Goal: Information Seeking & Learning: Find specific fact

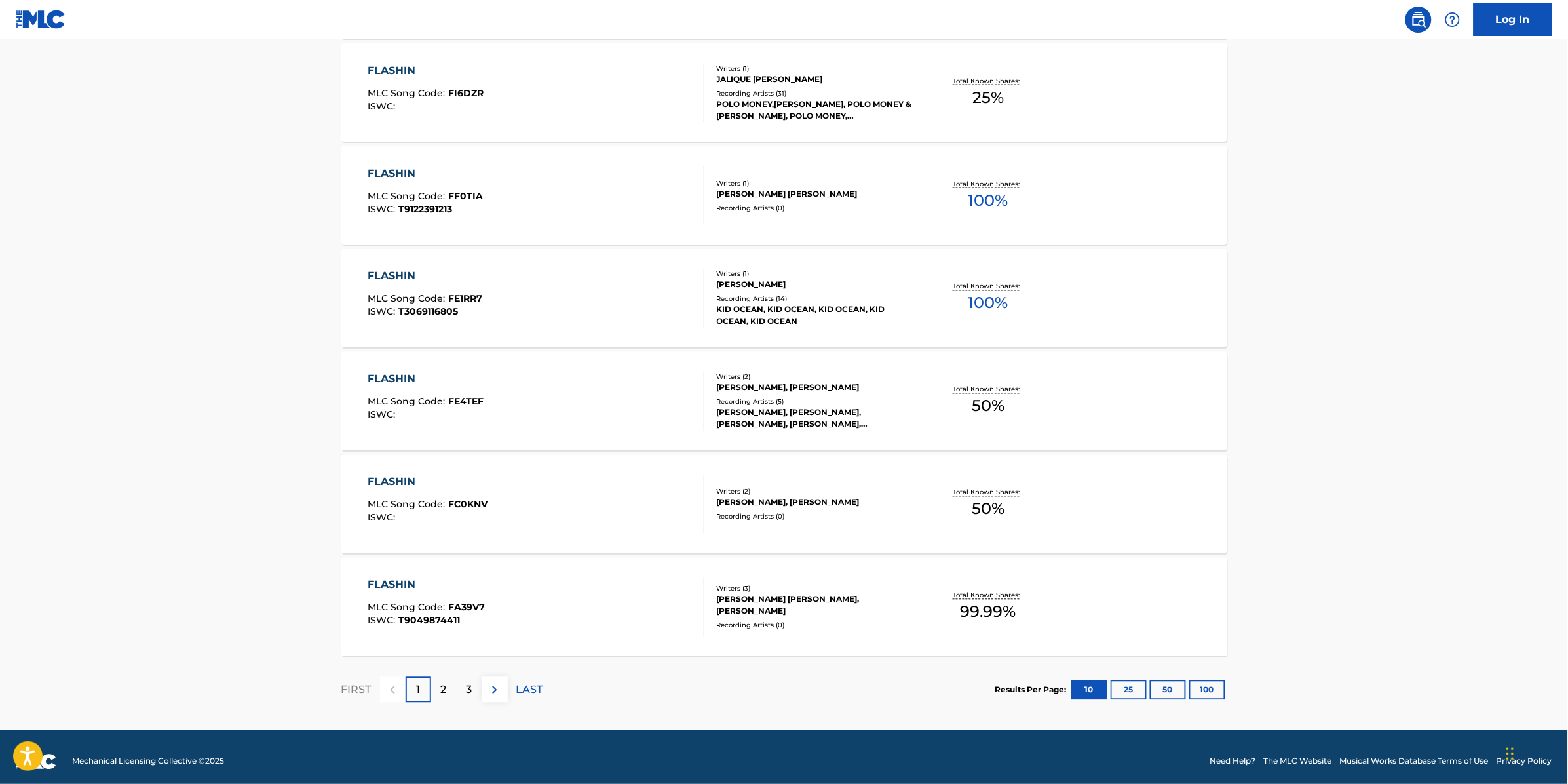
scroll to position [821, 0]
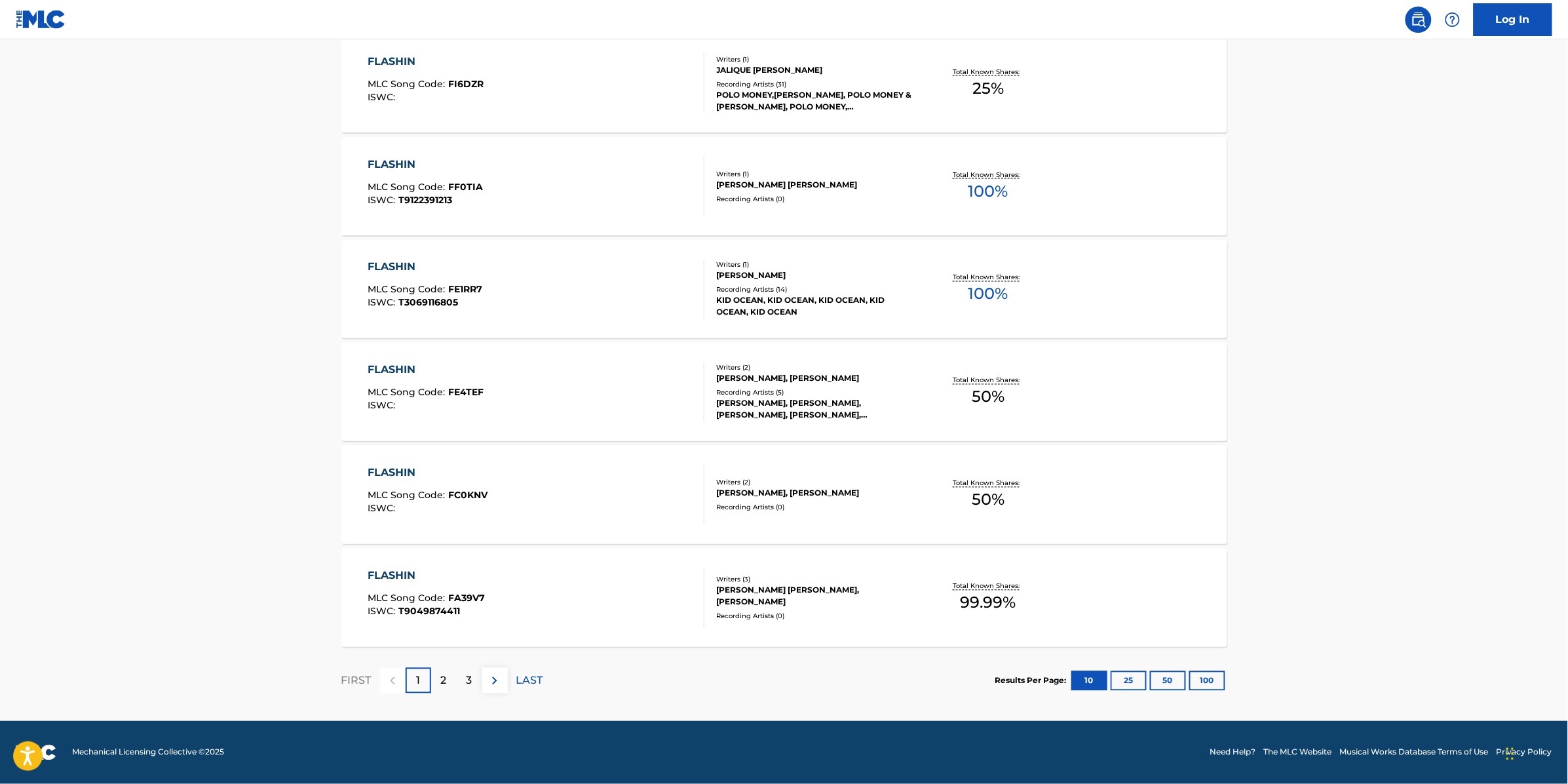
click at [437, 679] on div "2" at bounding box center [444, 680] width 25 height 25
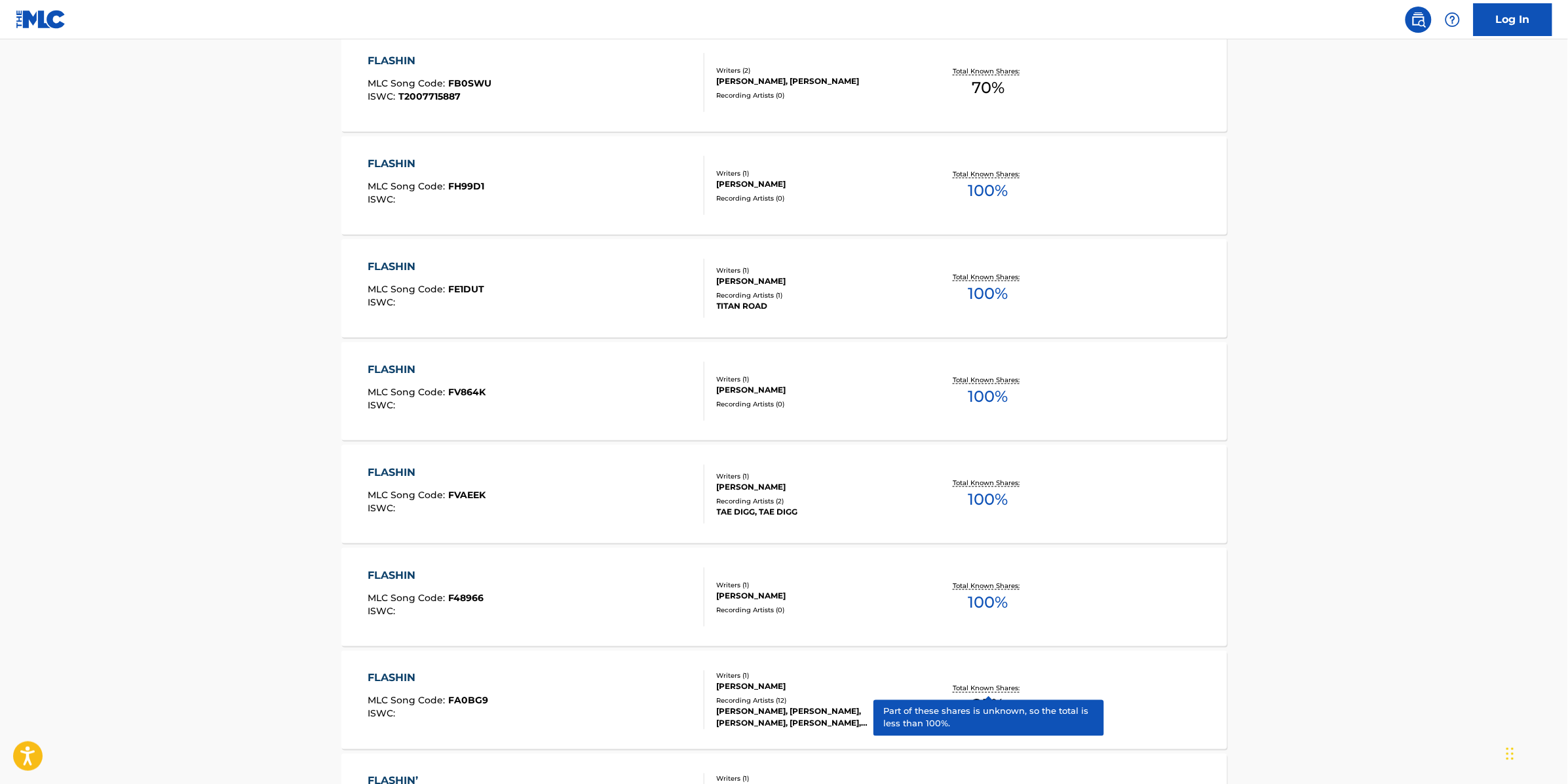
scroll to position [0, 0]
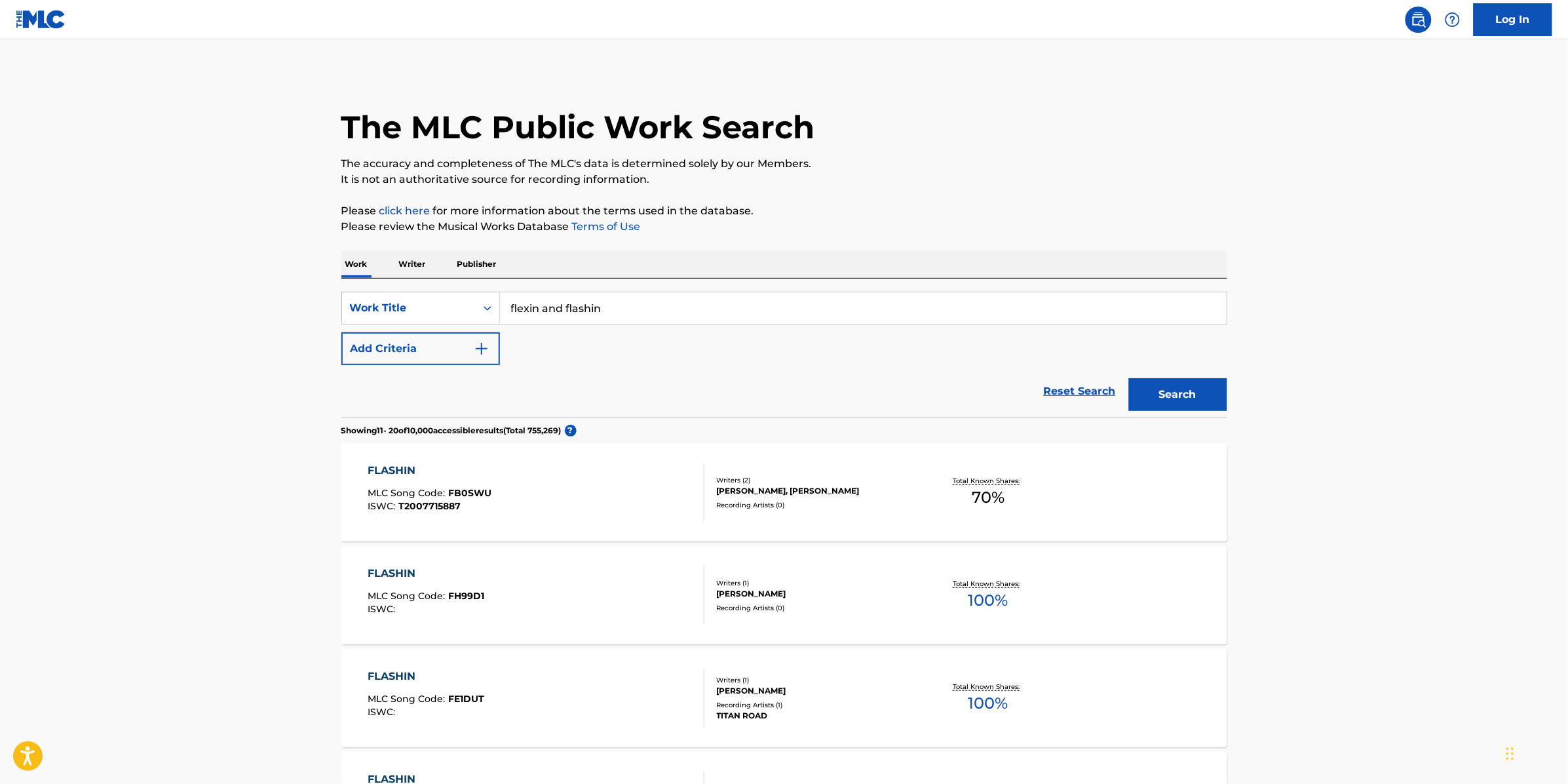
drag, startPoint x: 564, startPoint y: 304, endPoint x: 549, endPoint y: 301, distance: 15.3
click at [549, 301] on input "flexin and flashin" at bounding box center [864, 307] width 727 height 31
type input "flexin n' flashin"
click at [1129, 378] on button "Search" at bounding box center [1178, 394] width 99 height 33
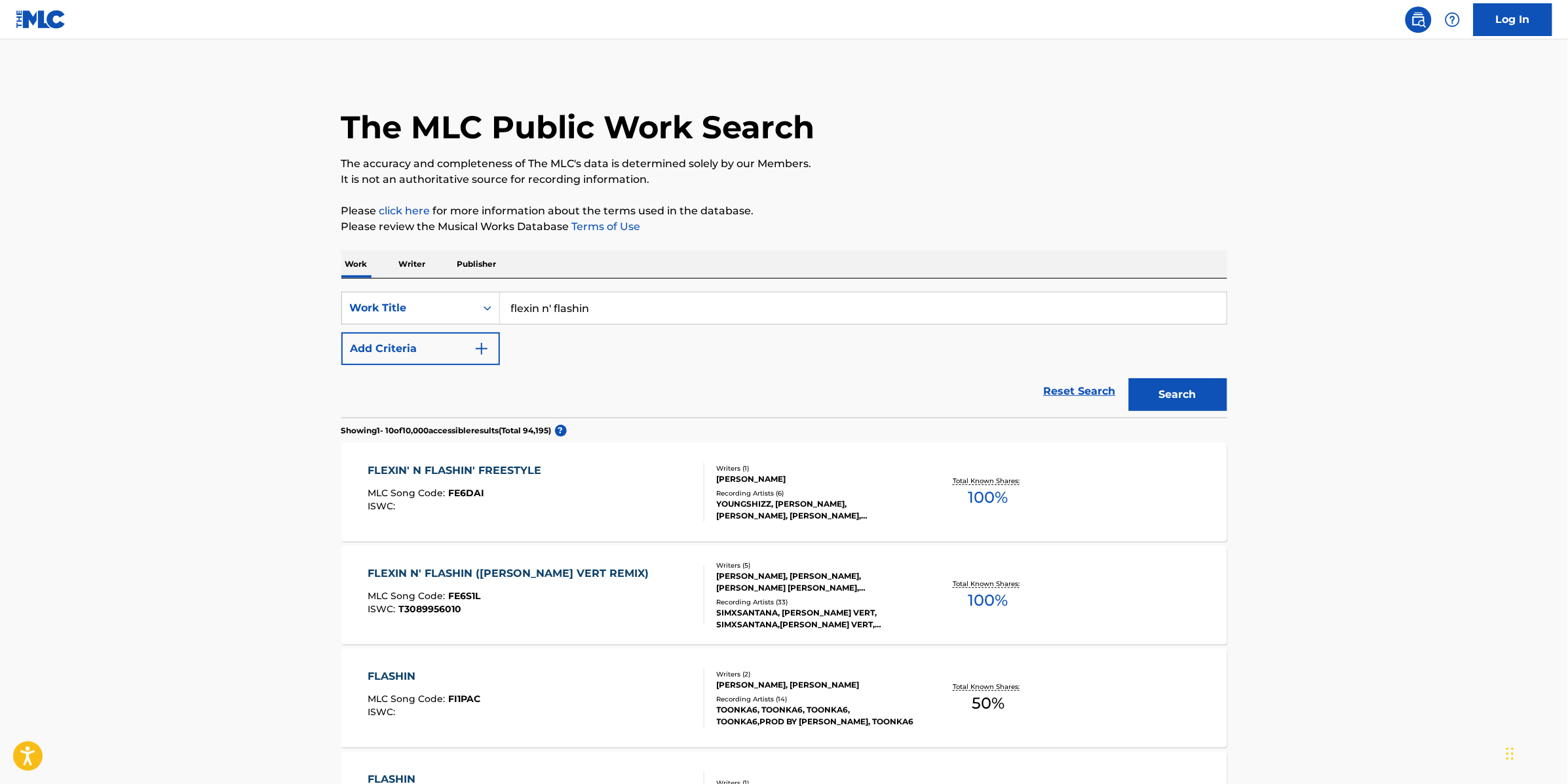
click at [905, 460] on div "FLEXIN' N FLASHIN' FREESTYLE MLC Song Code : FE6DAI ISWC : Writers ( 1 ) [PERSO…" at bounding box center [784, 492] width 886 height 99
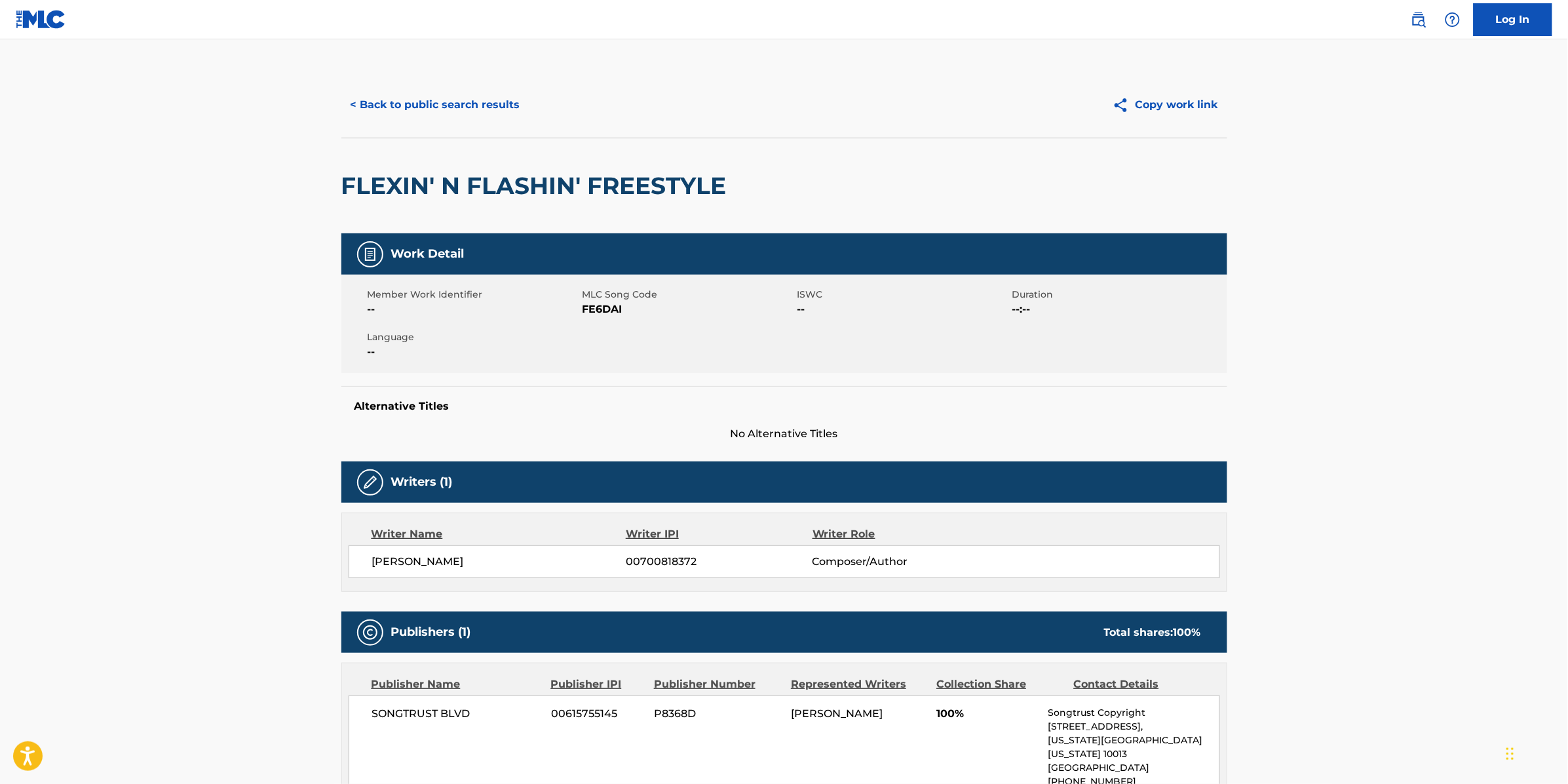
click at [473, 109] on button "< Back to public search results" at bounding box center [435, 105] width 188 height 33
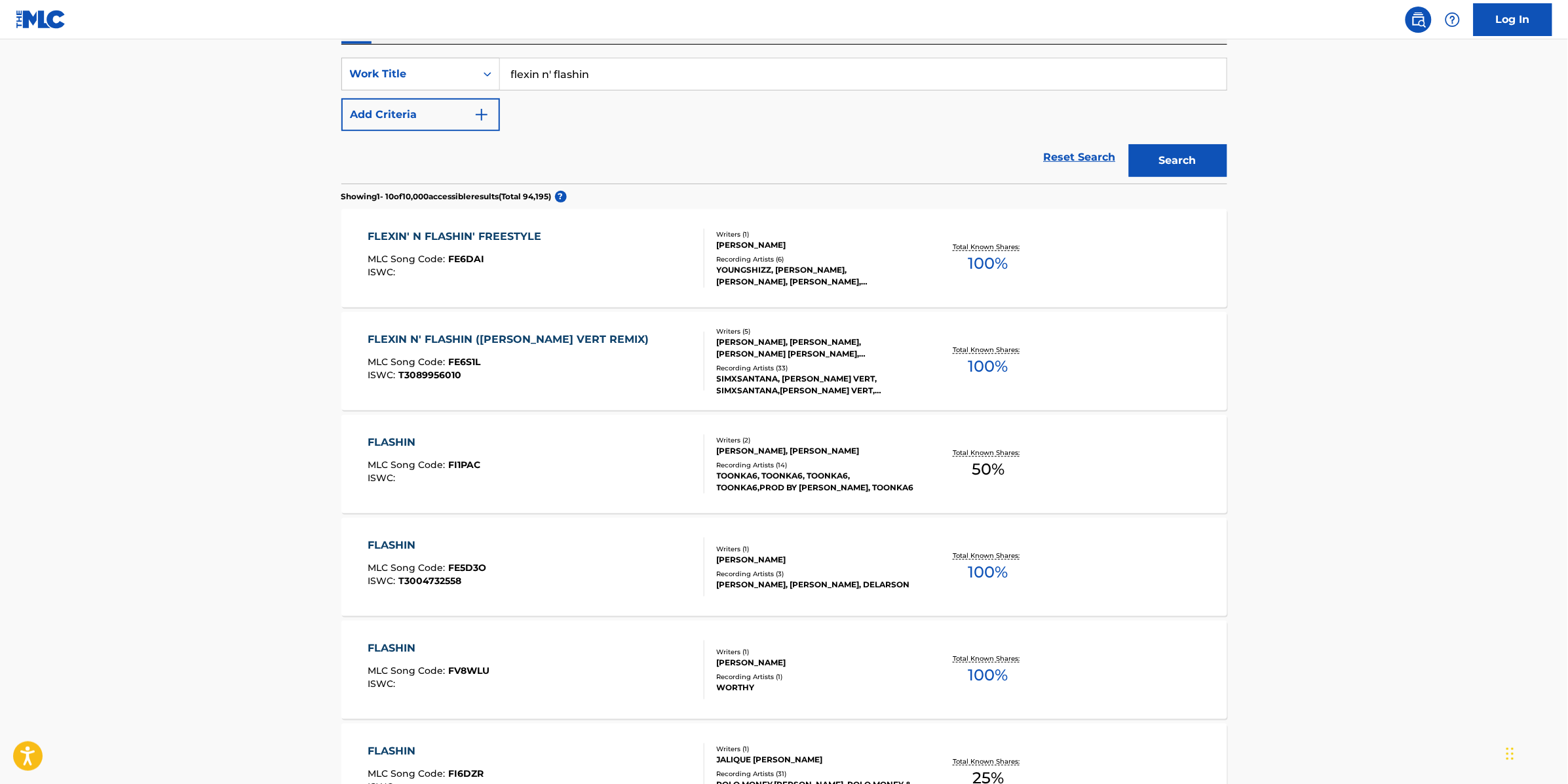
scroll to position [246, 0]
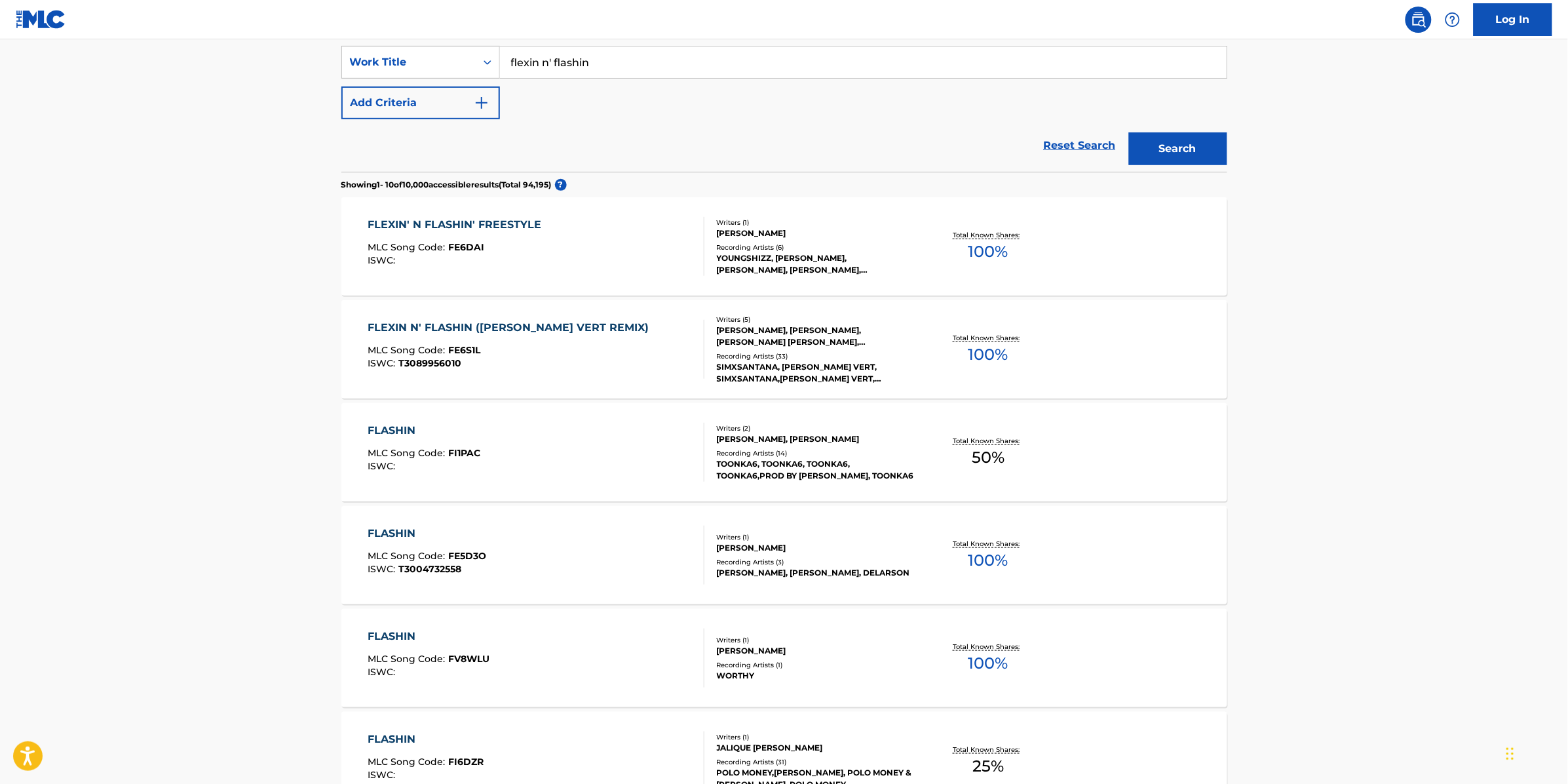
click at [934, 373] on div "FLEXIN N' FLASHIN ([PERSON_NAME] VERT REMIX) MLC Song Code : FE6S1L ISWC : T308…" at bounding box center [784, 349] width 886 height 99
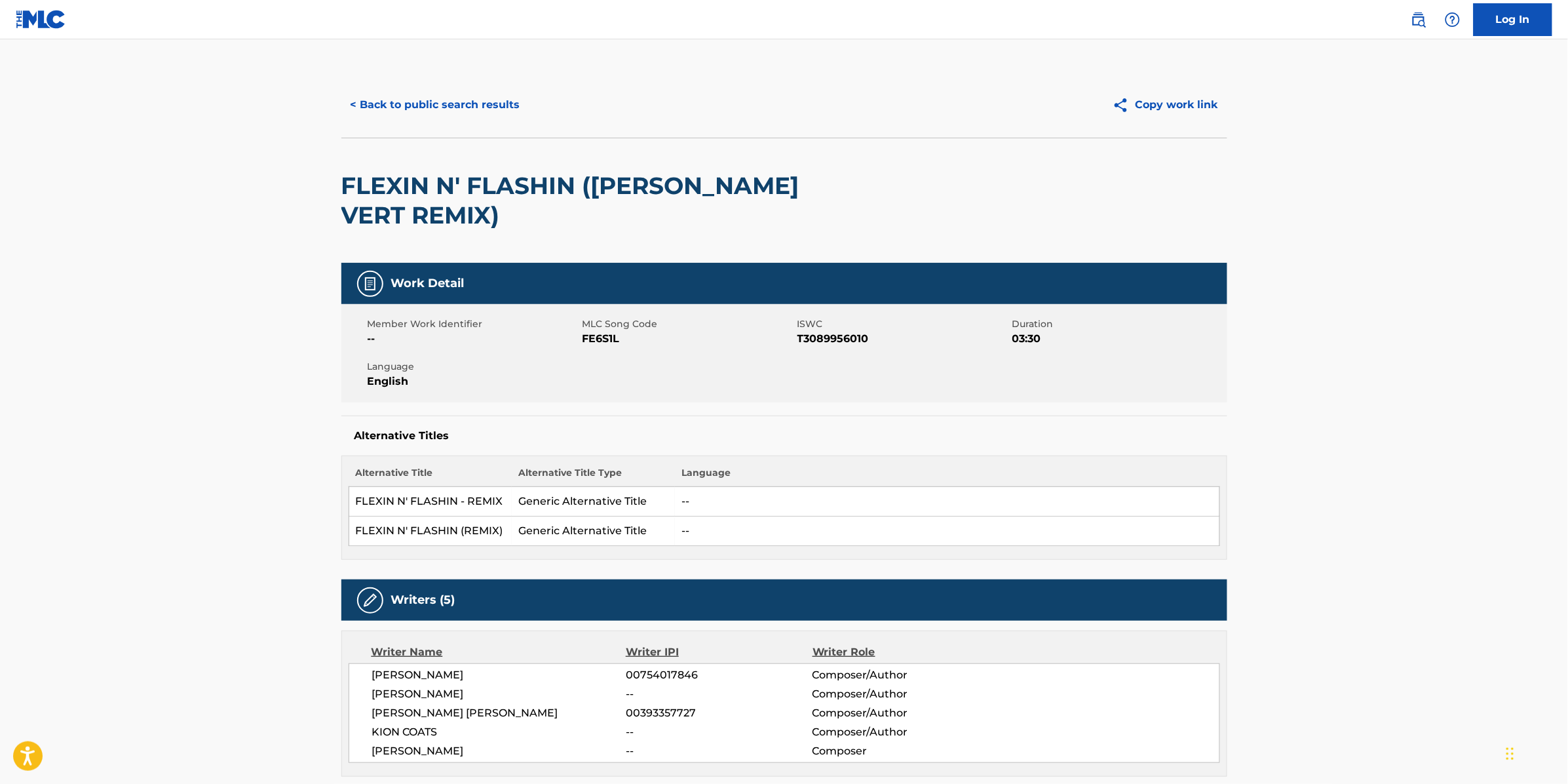
click at [443, 115] on button "< Back to public search results" at bounding box center [435, 105] width 188 height 33
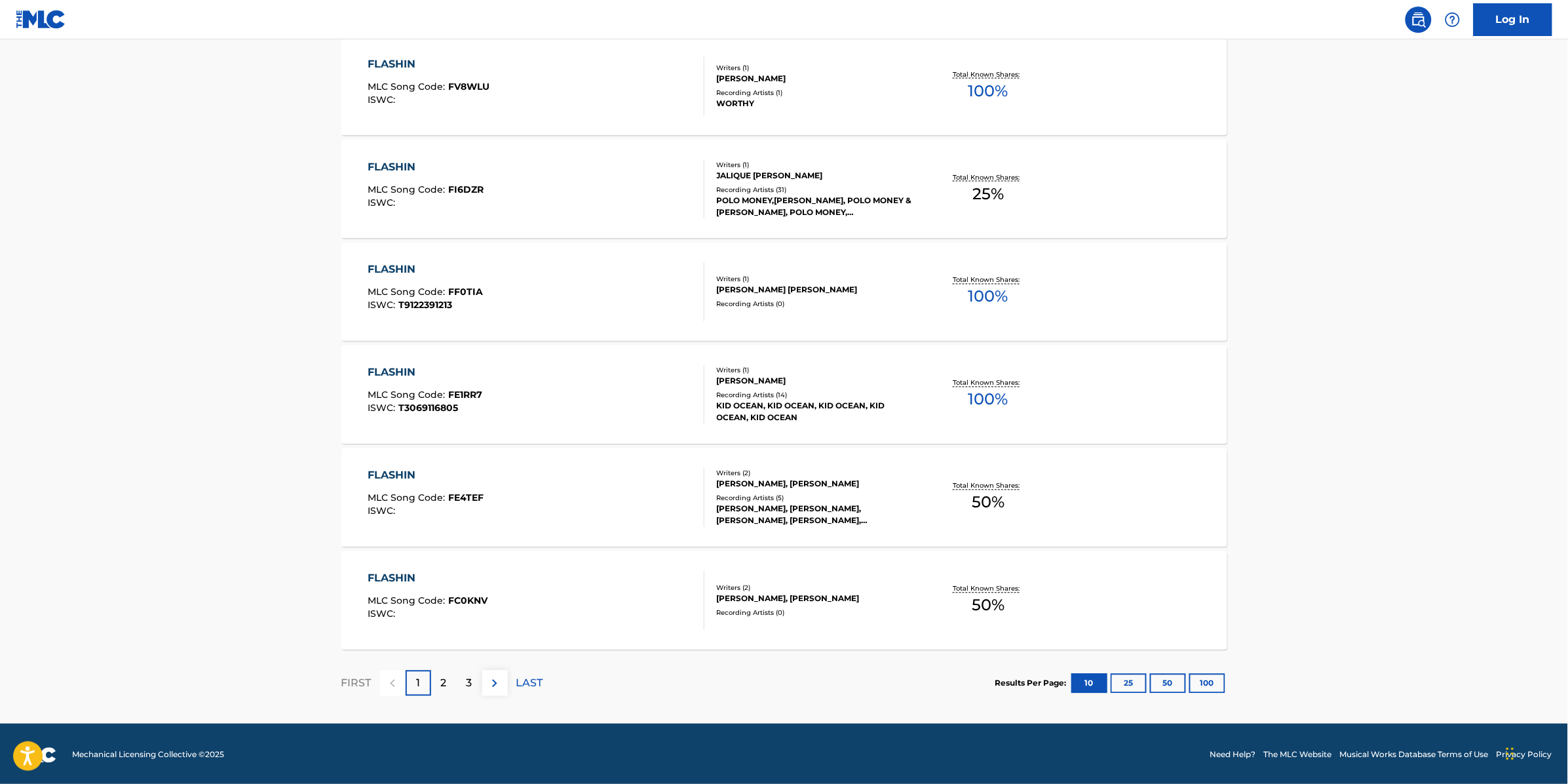
scroll to position [821, 0]
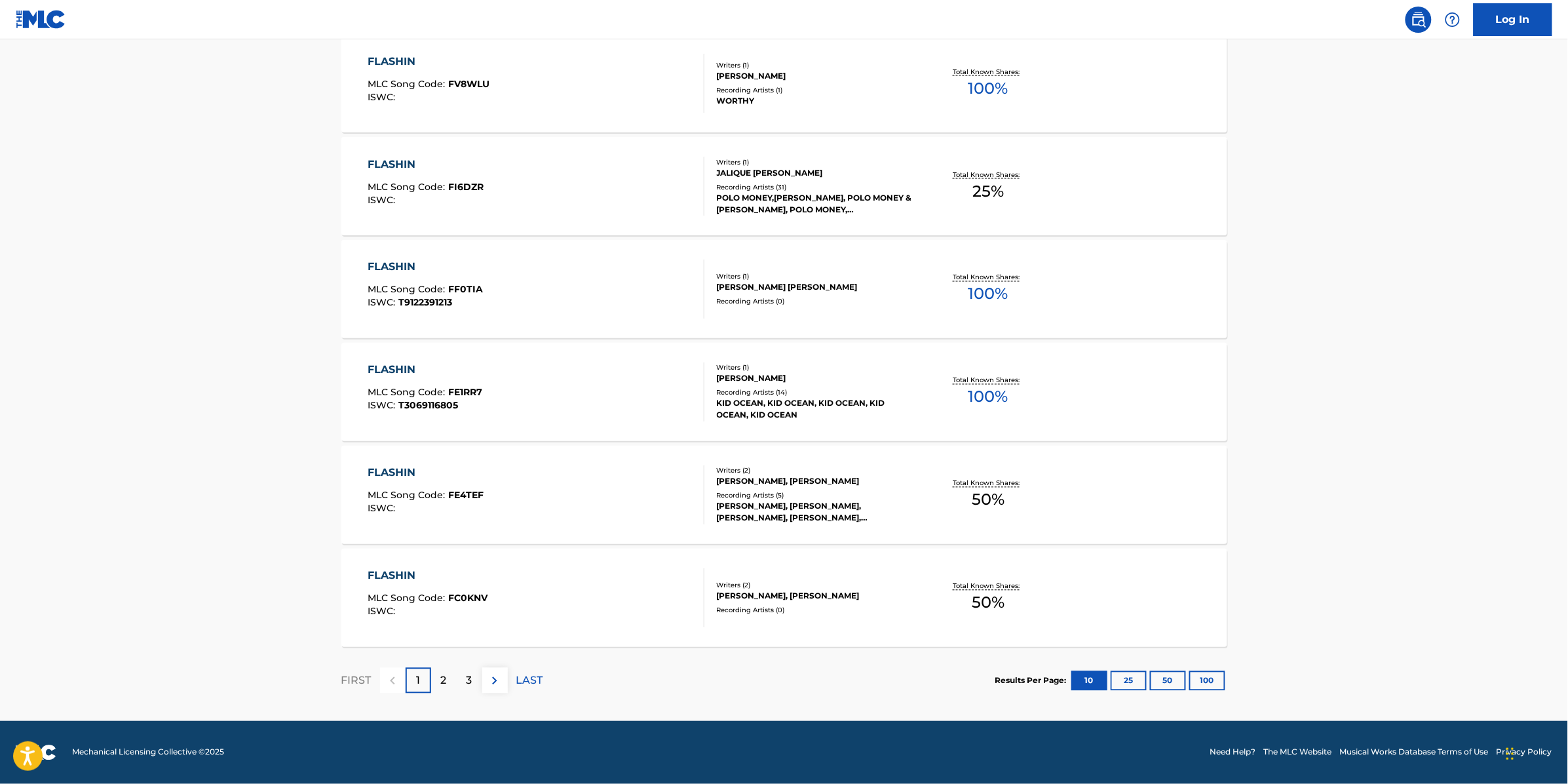
click at [443, 679] on p "2" at bounding box center [444, 681] width 6 height 16
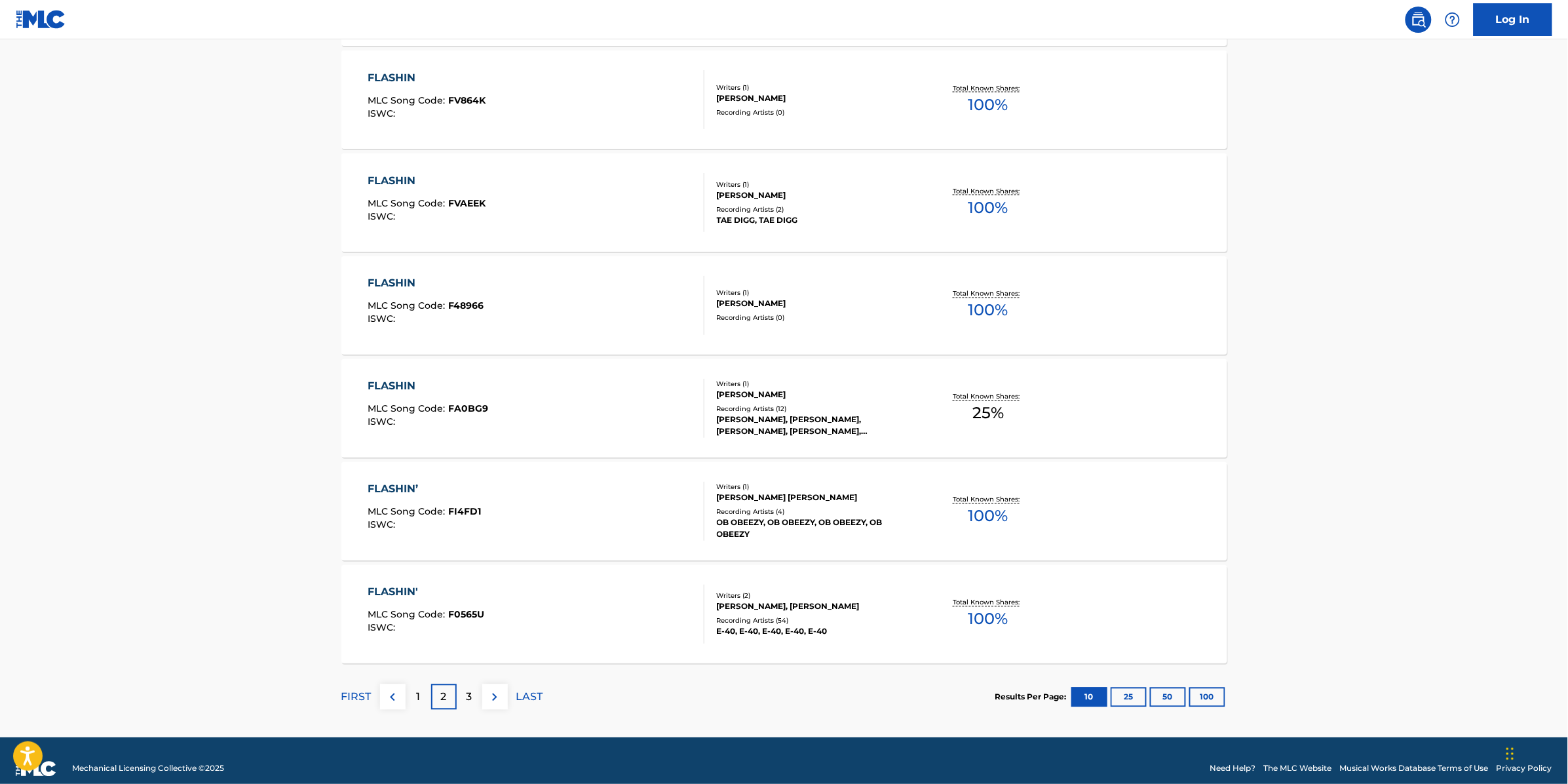
scroll to position [819, 0]
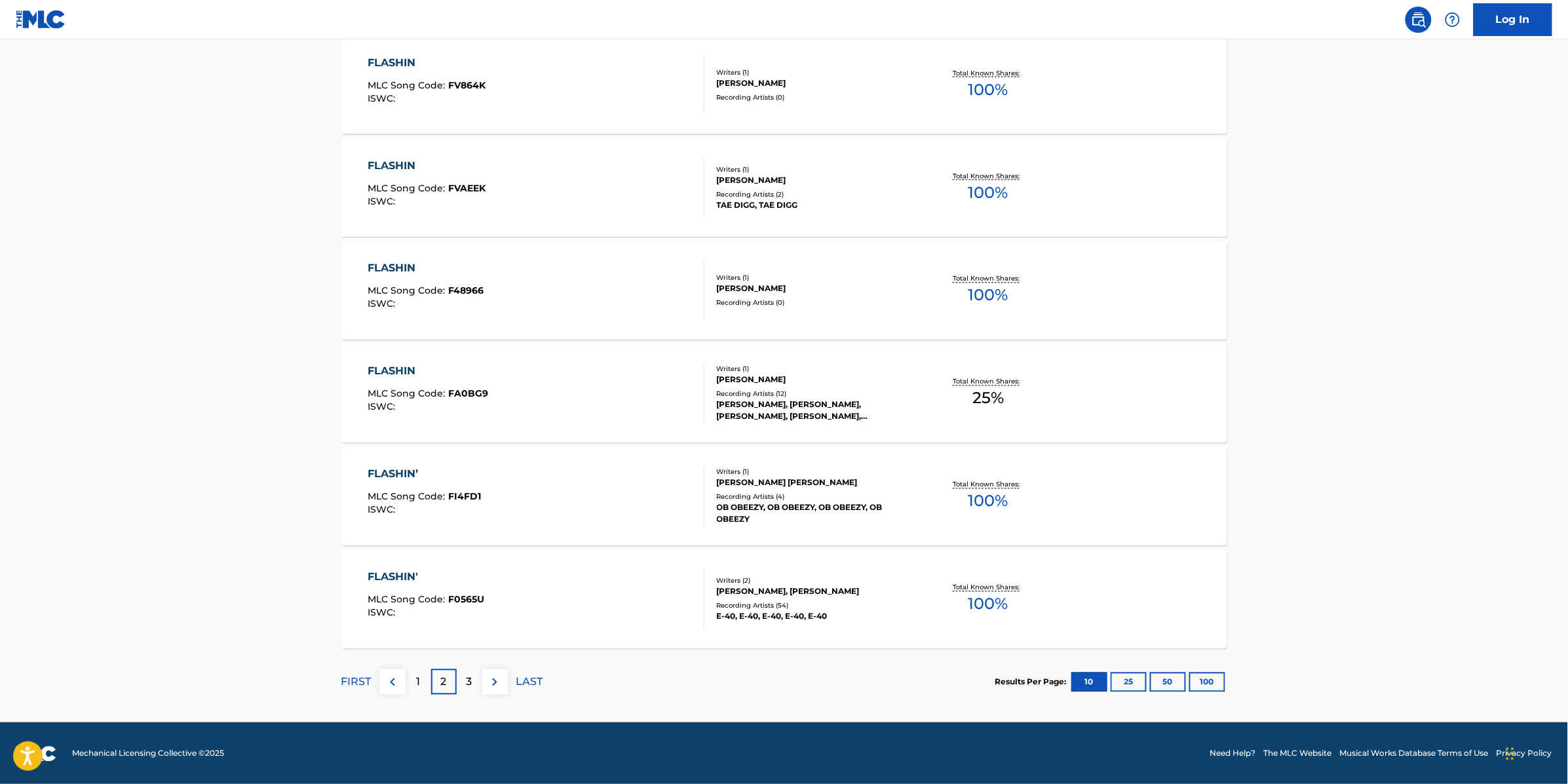
click at [470, 680] on p "3" at bounding box center [470, 682] width 6 height 16
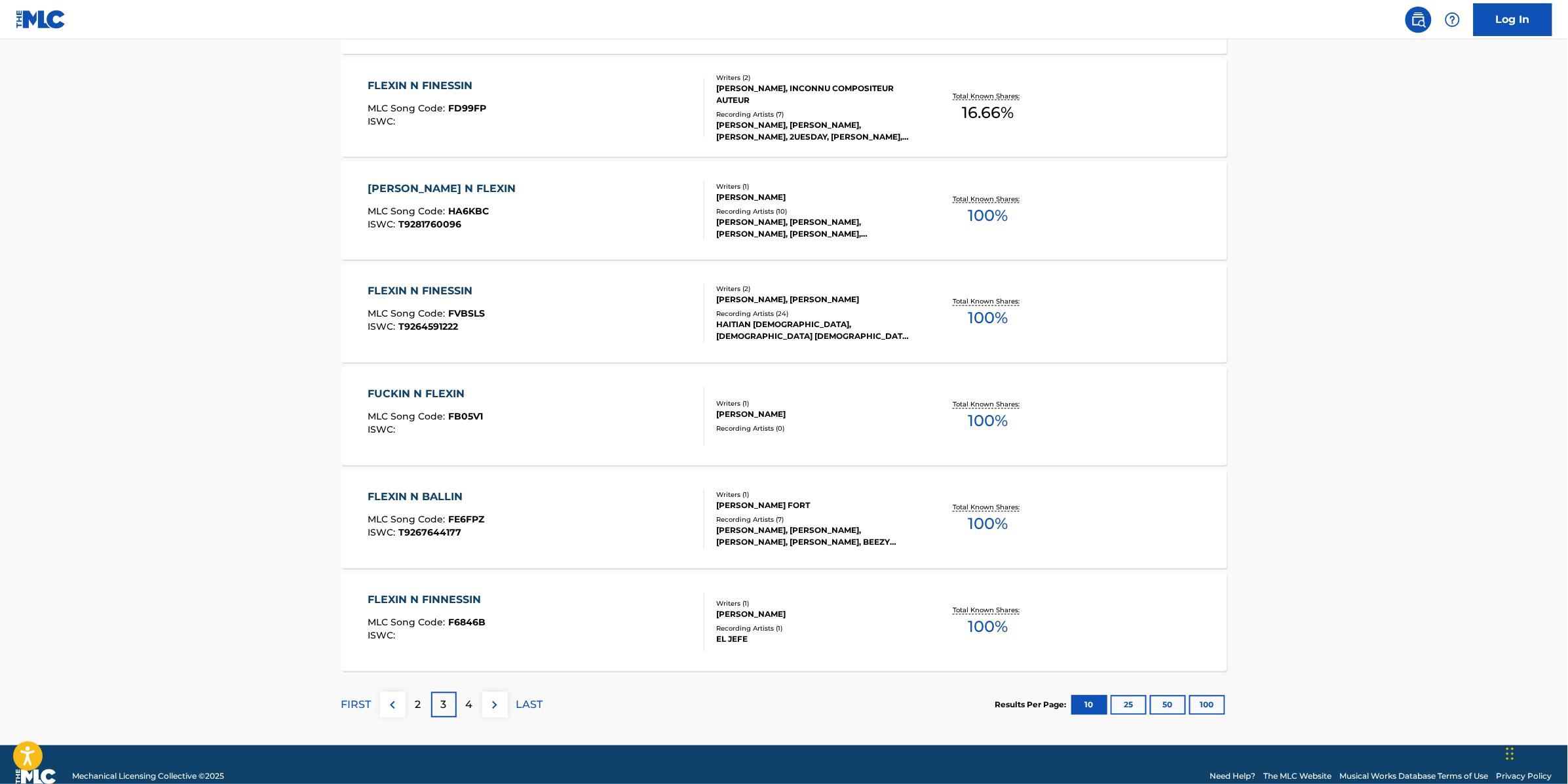
scroll to position [821, 0]
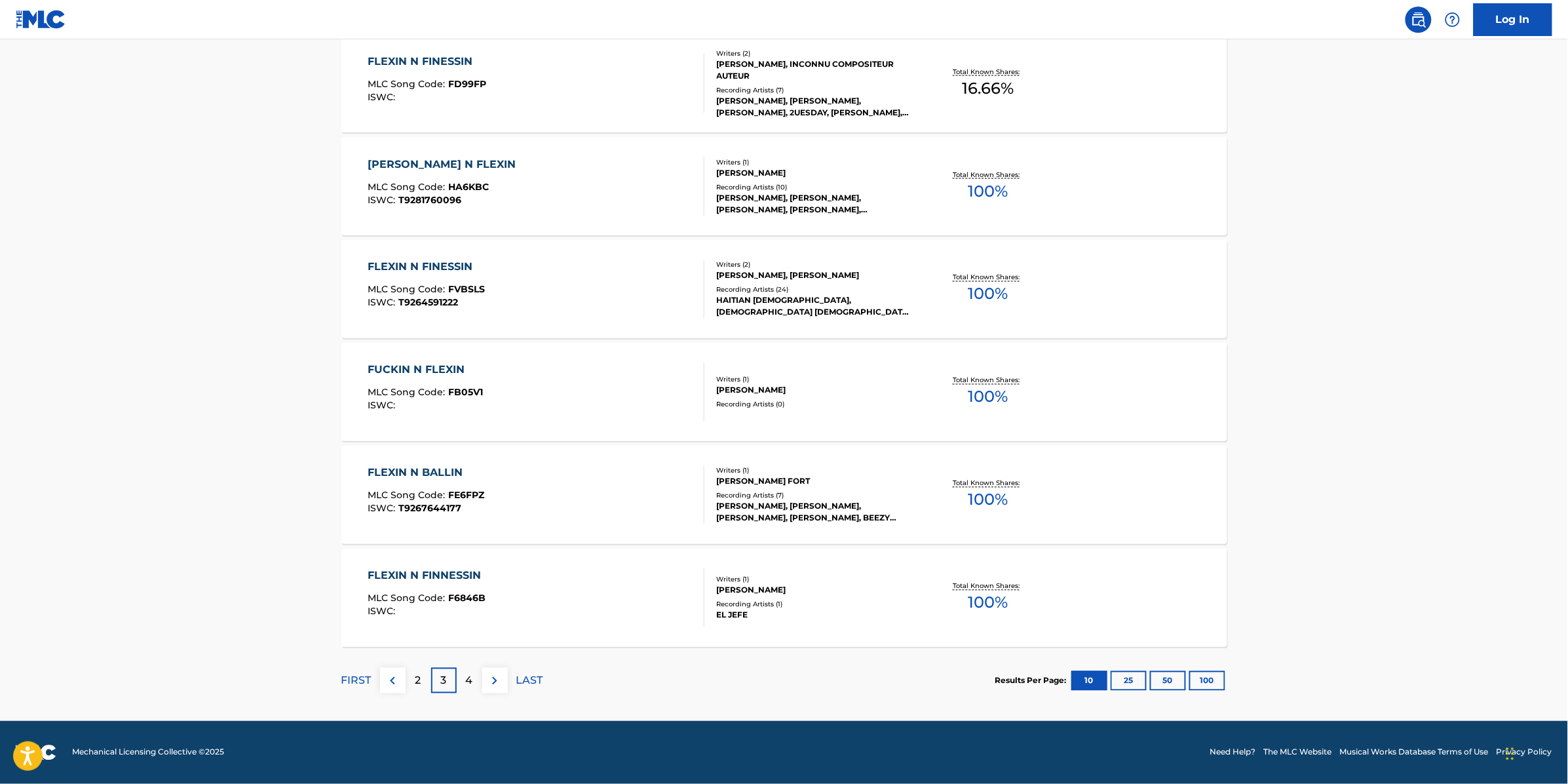
click at [393, 679] on img at bounding box center [392, 681] width 16 height 16
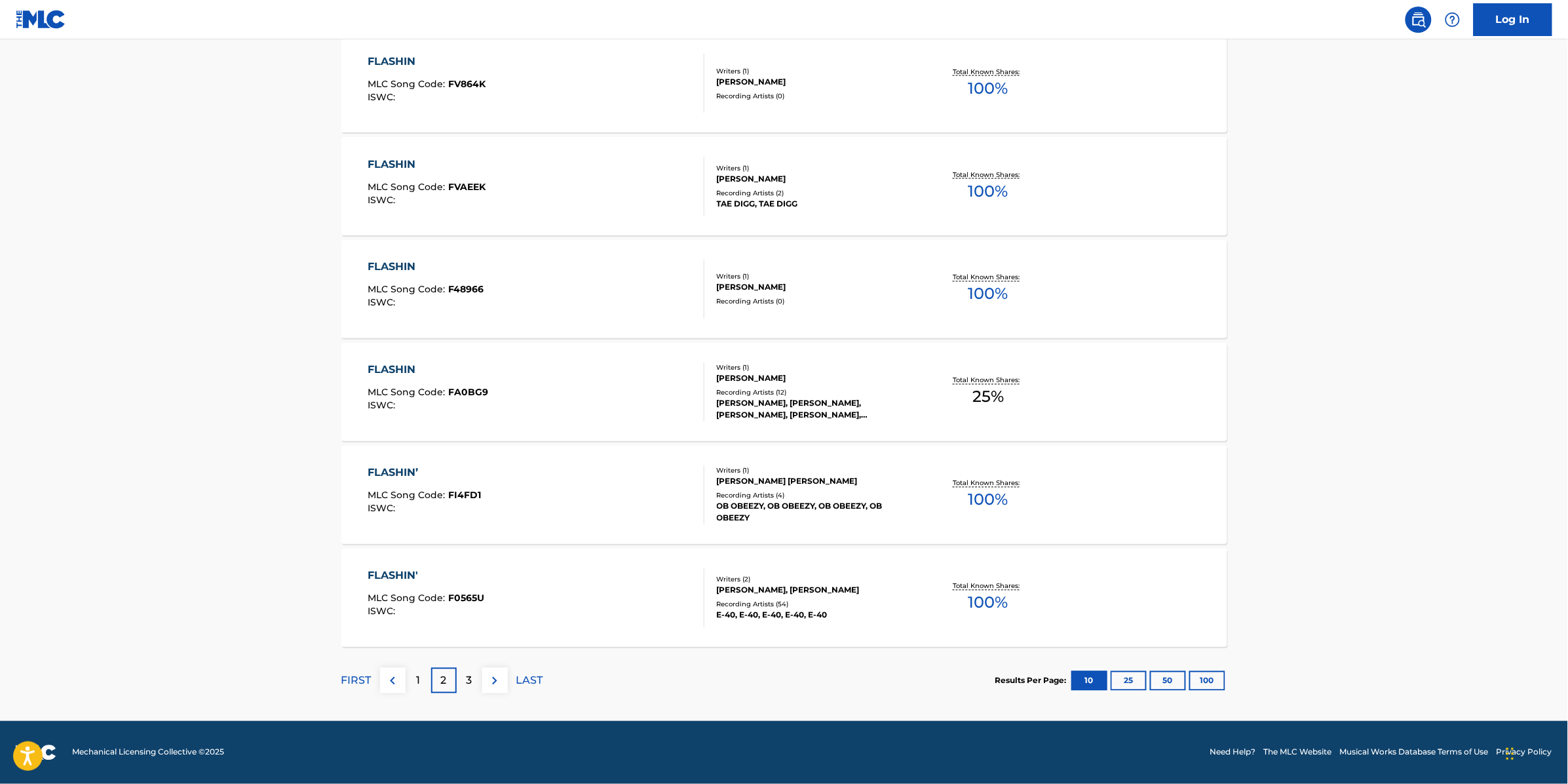
click at [414, 678] on div "1" at bounding box center [418, 680] width 25 height 25
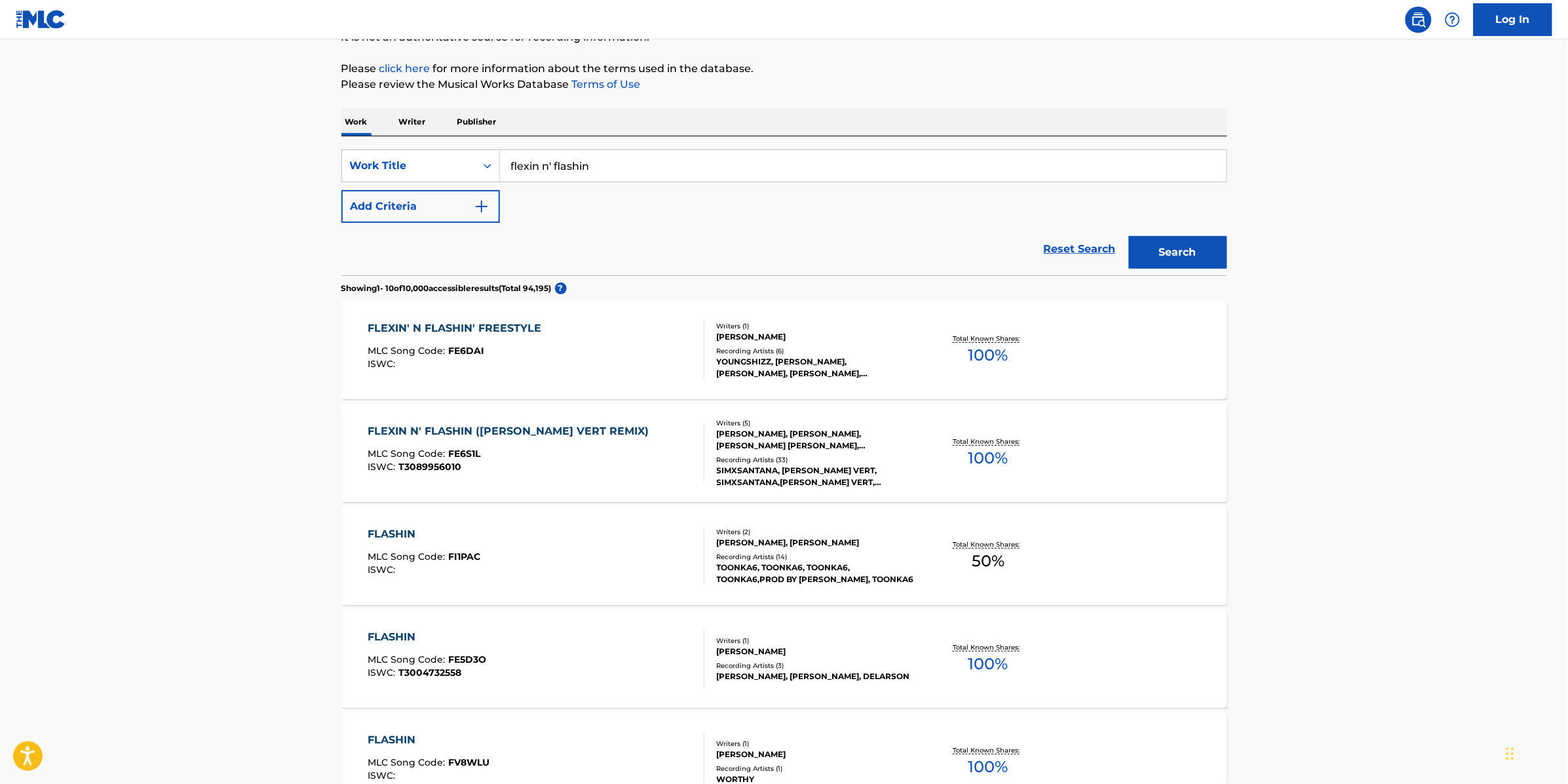
scroll to position [164, 0]
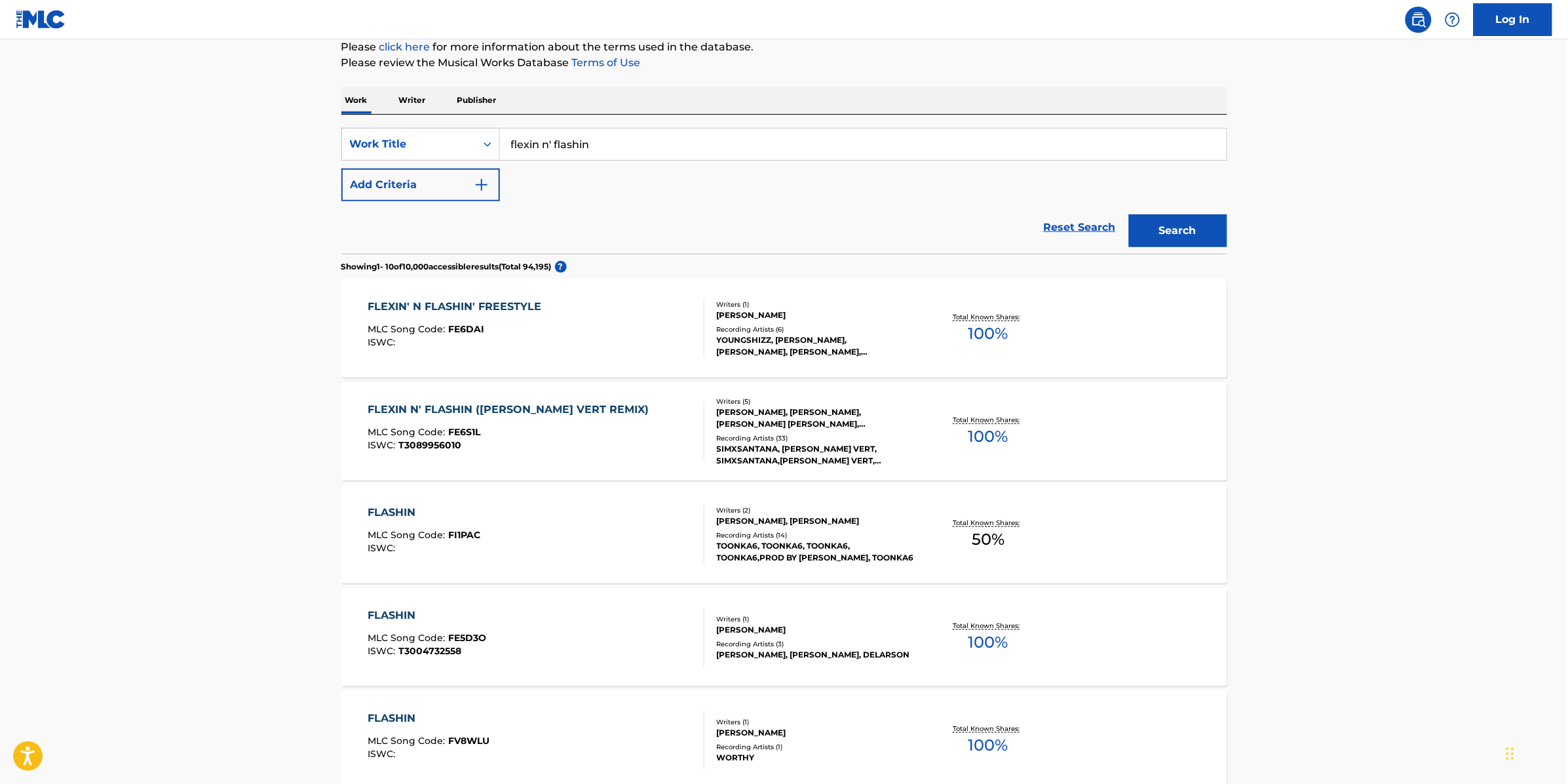
click at [673, 411] on div "FLEXIN N' FLASHIN ([PERSON_NAME] VERT REMIX) MLC Song Code : FE6S1L ISWC : T308…" at bounding box center [536, 431] width 337 height 59
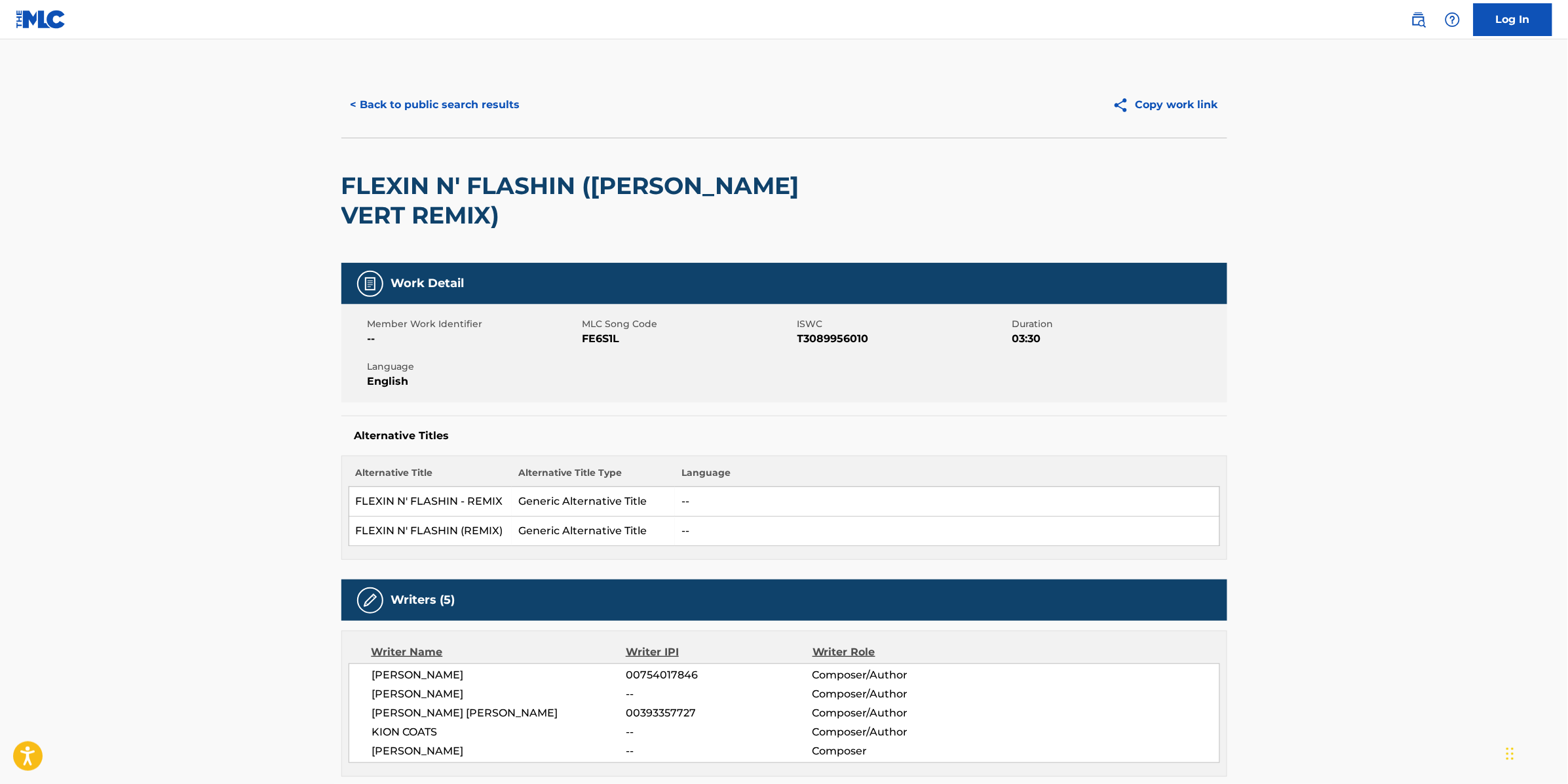
click at [462, 110] on button "< Back to public search results" at bounding box center [435, 105] width 188 height 33
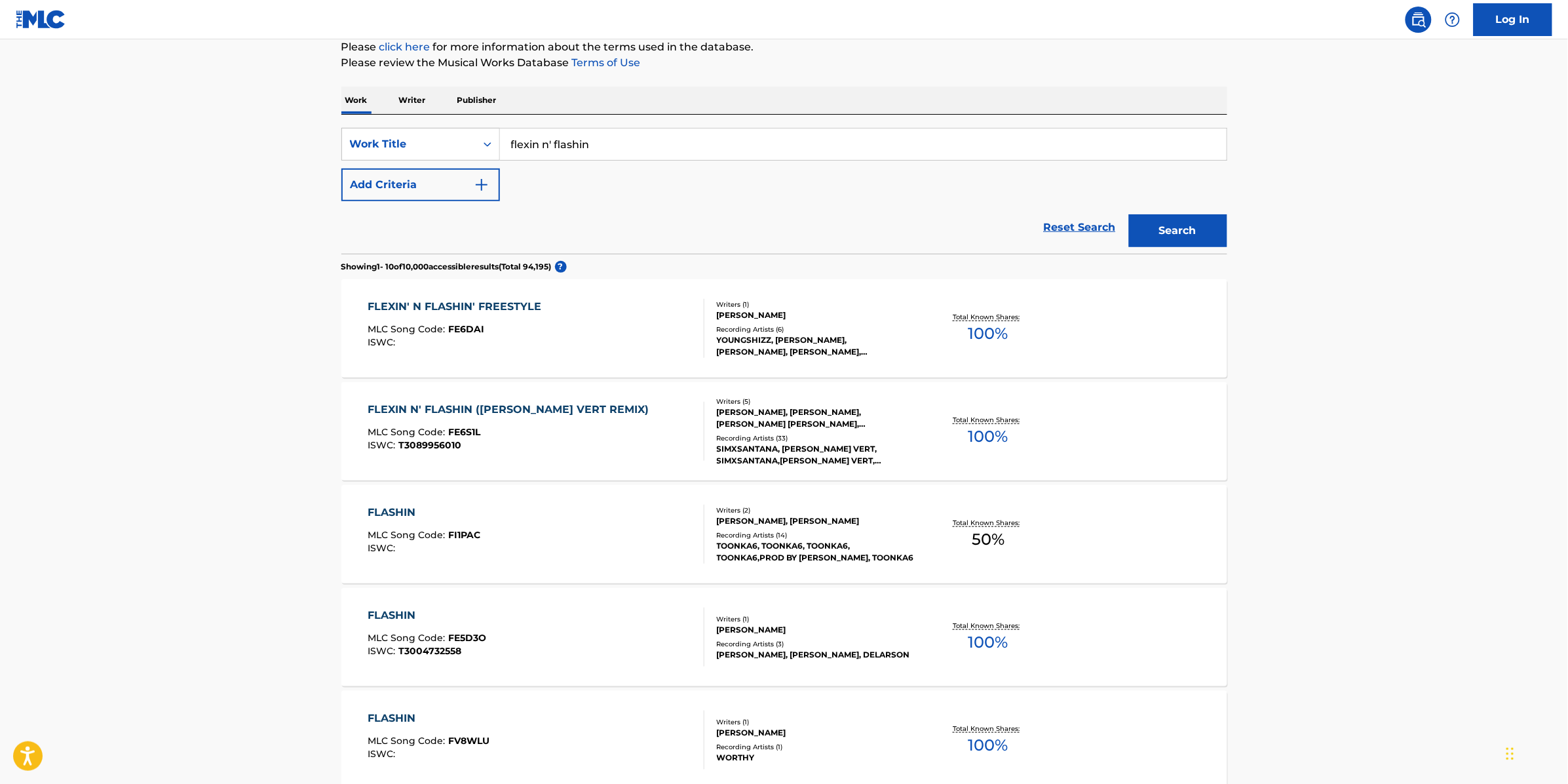
click at [562, 389] on div "FLEXIN N' FLASHIN ([PERSON_NAME] VERT REMIX) MLC Song Code : FE6S1L ISWC : T308…" at bounding box center [784, 431] width 886 height 99
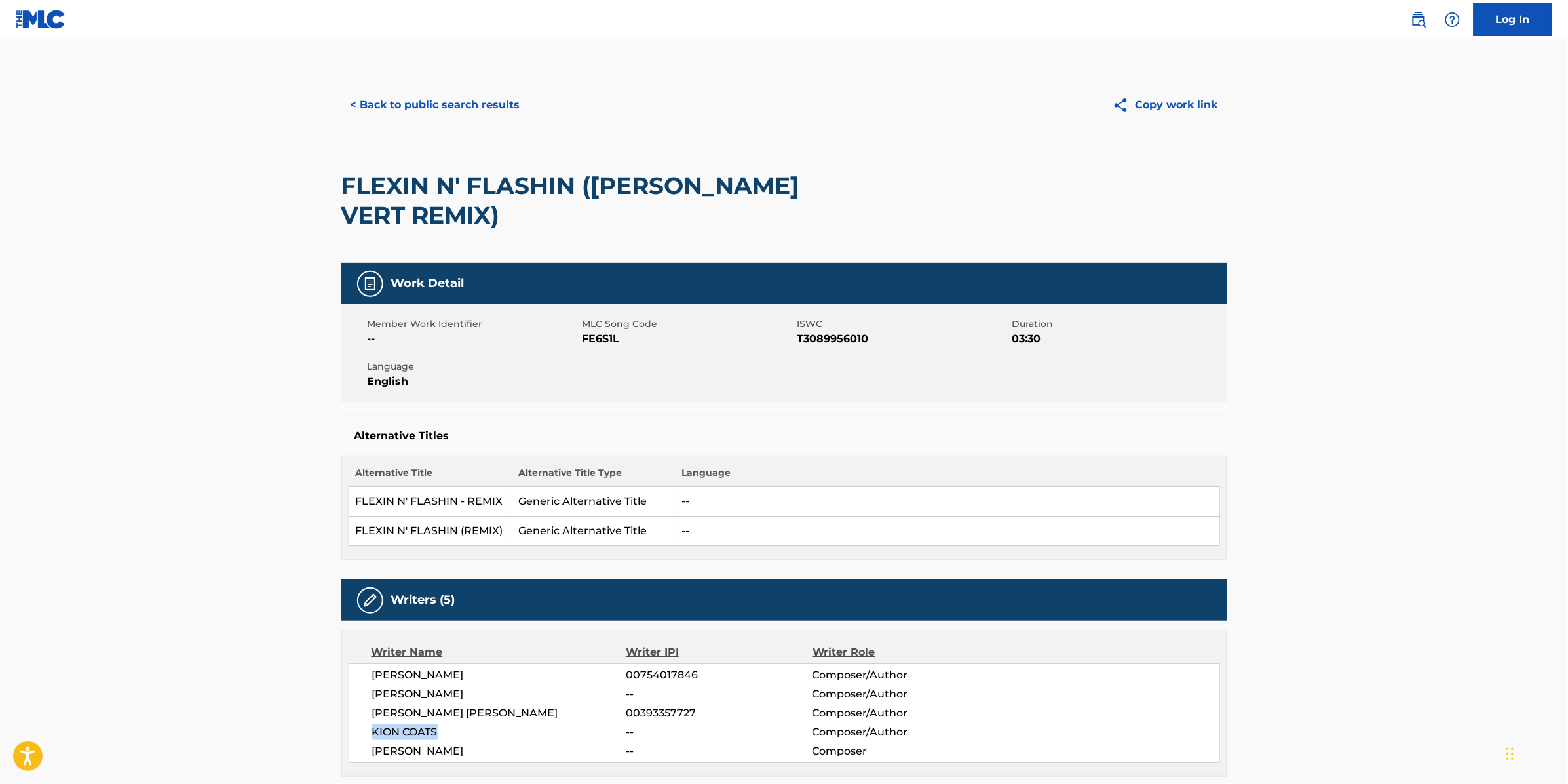
drag, startPoint x: 446, startPoint y: 706, endPoint x: 361, endPoint y: 703, distance: 85.1
click at [361, 703] on div "[PERSON_NAME] 00754017846 Composer/Author [PERSON_NAME] -- Composer/Author [PER…" at bounding box center [784, 713] width 871 height 99
copy span "KION COATS"
click at [442, 107] on button "< Back to public search results" at bounding box center [435, 105] width 188 height 33
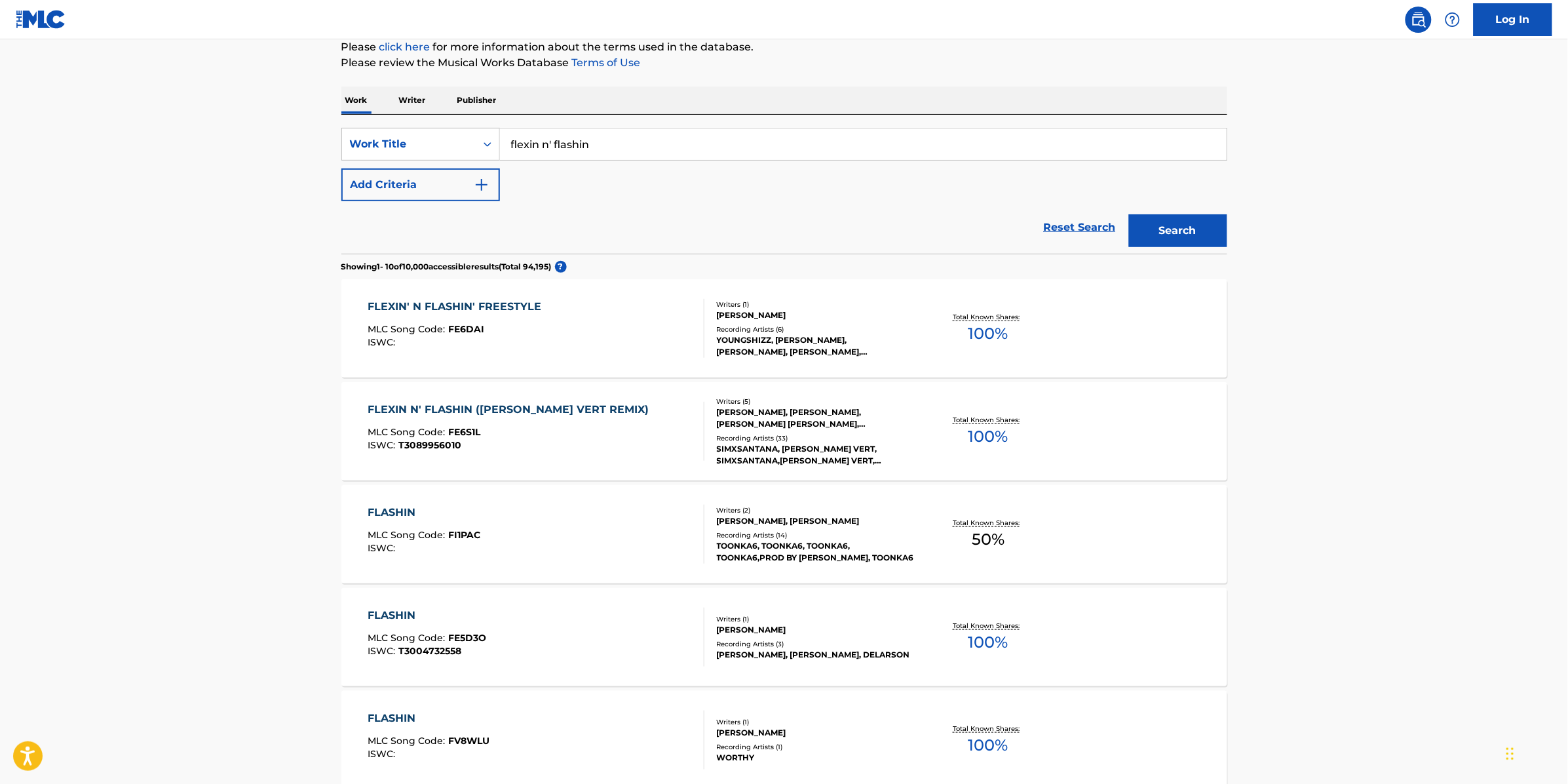
click at [428, 189] on button "Add Criteria" at bounding box center [420, 184] width 158 height 33
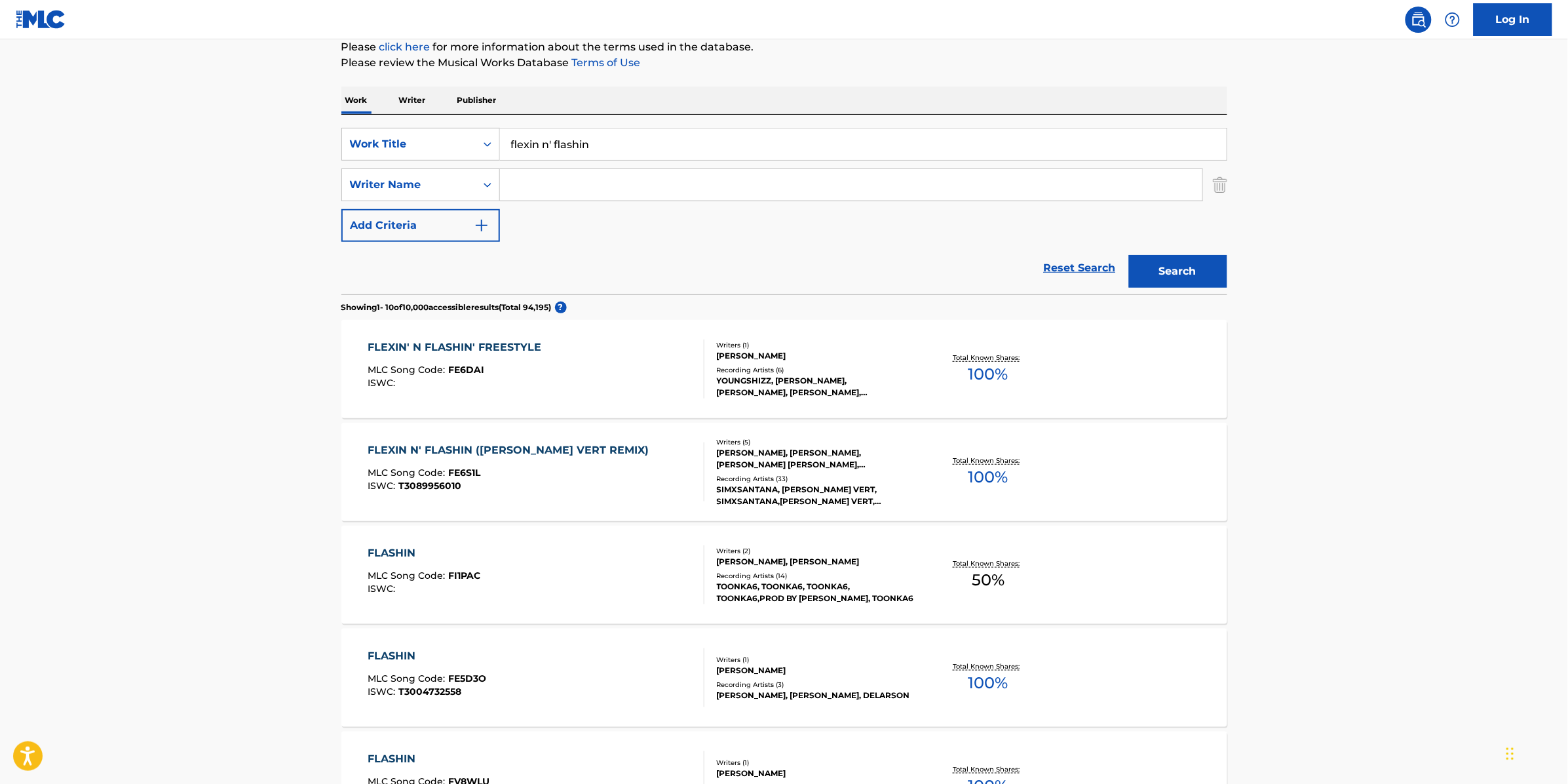
click at [551, 187] on input "Search Form" at bounding box center [851, 184] width 702 height 31
paste input "KION COATS"
type input "KION COATS"
click at [1166, 263] on button "Search" at bounding box center [1178, 271] width 99 height 33
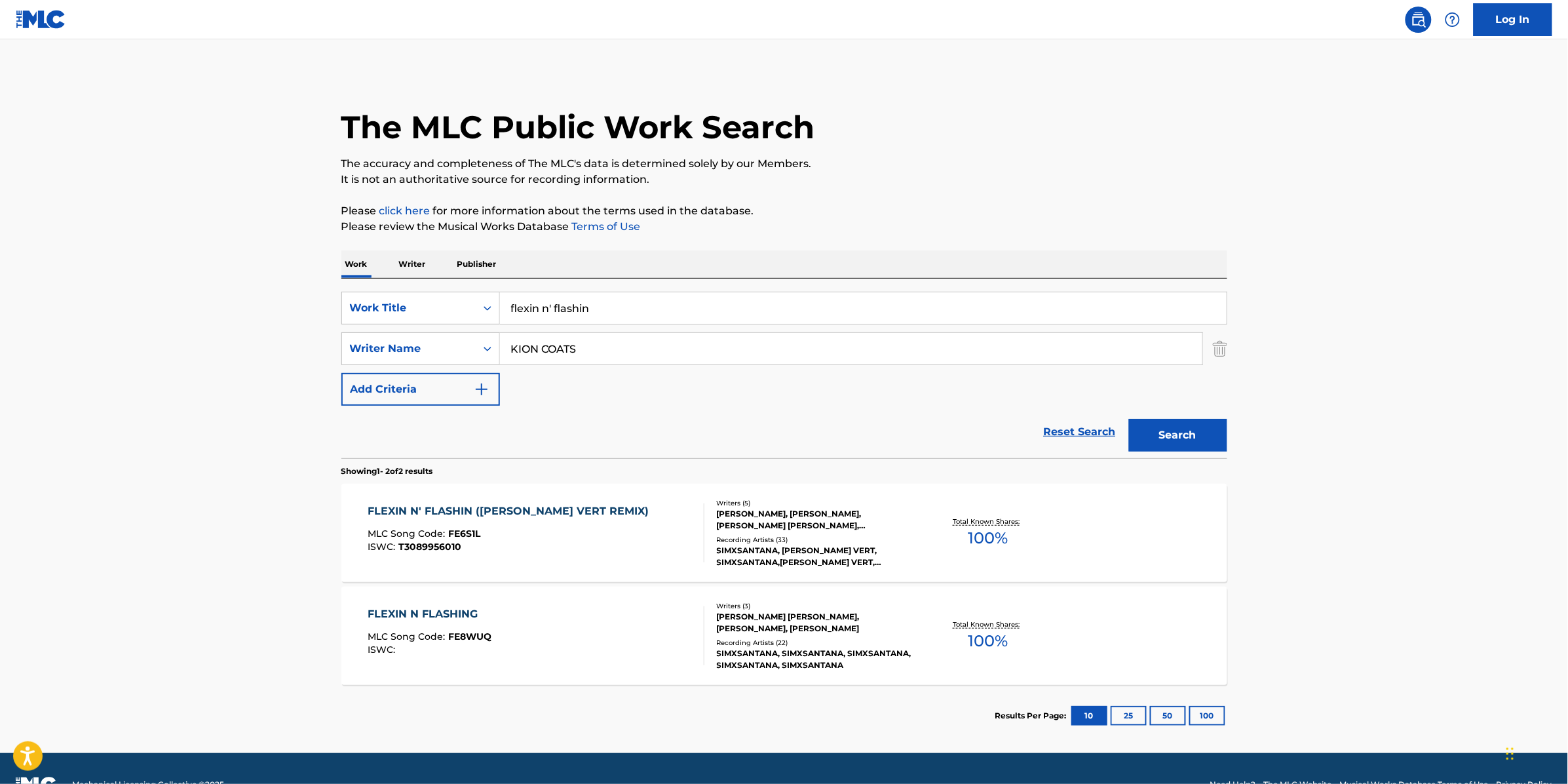
click at [912, 613] on div "[PERSON_NAME] [PERSON_NAME], [PERSON_NAME], [PERSON_NAME]" at bounding box center [815, 623] width 198 height 24
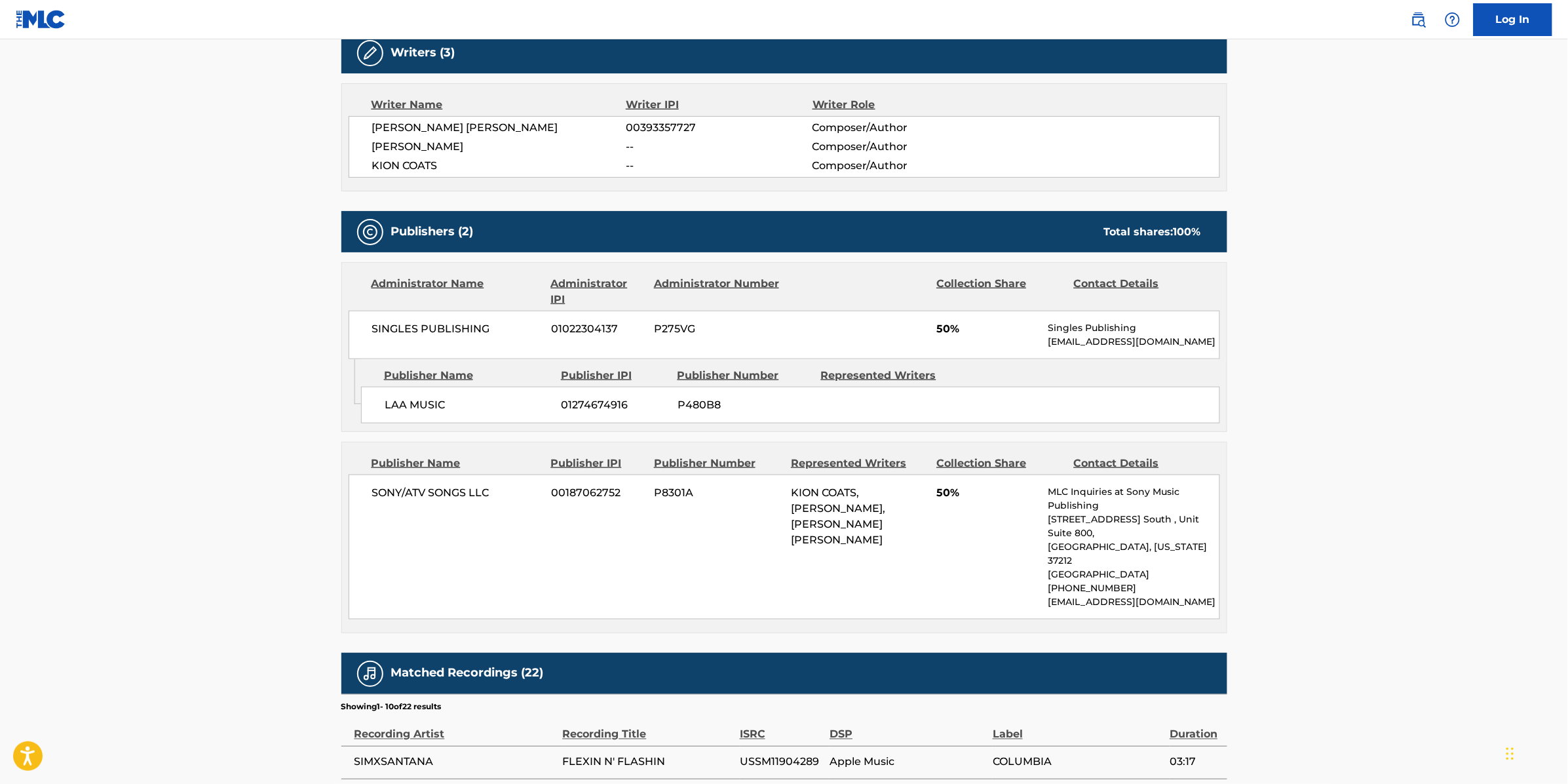
scroll to position [414, 0]
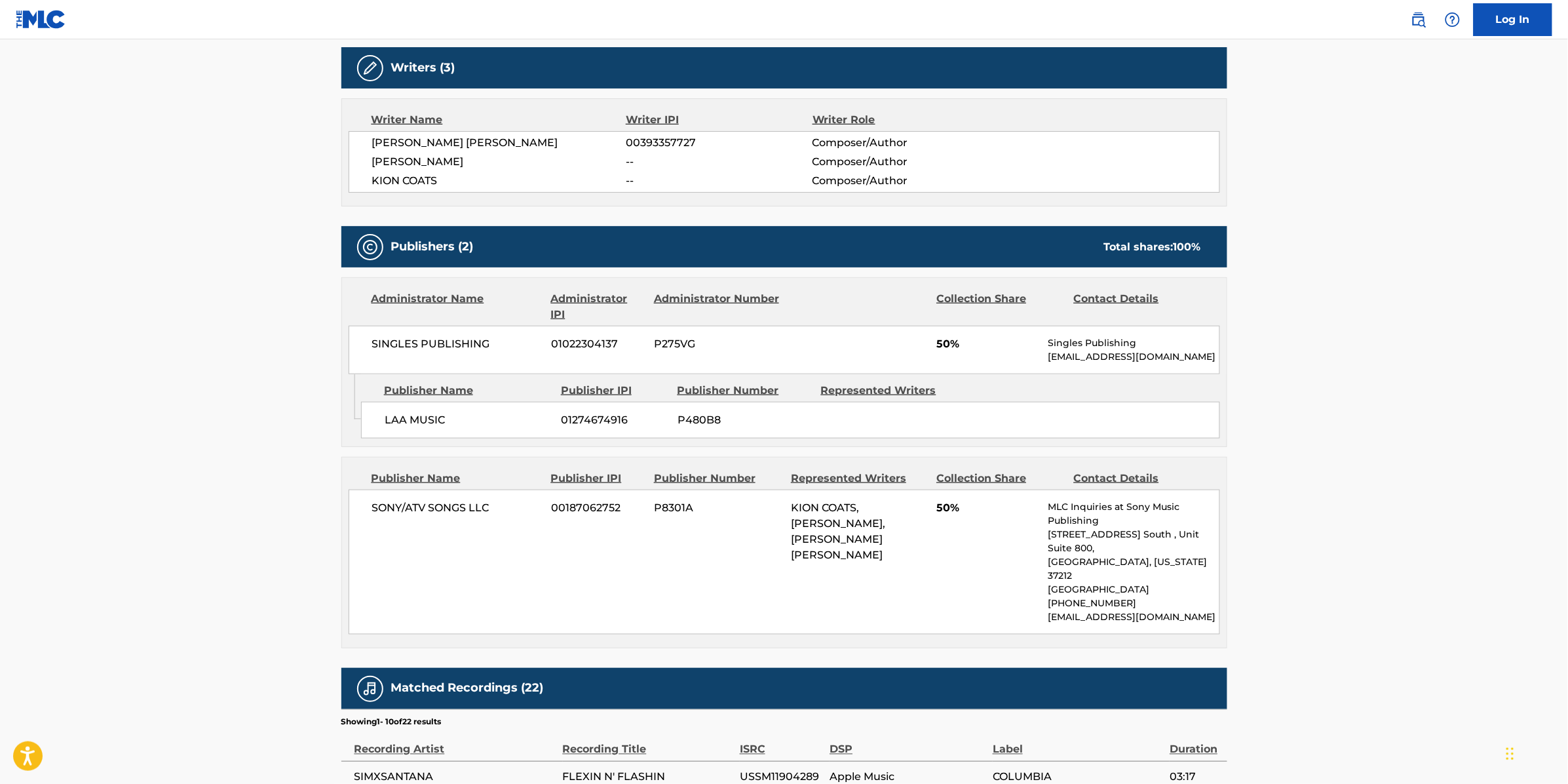
click at [252, 314] on main "< Back to public search results Copy work link FLEXIN N FLASHING Work Detail Me…" at bounding box center [784, 391] width 1568 height 1531
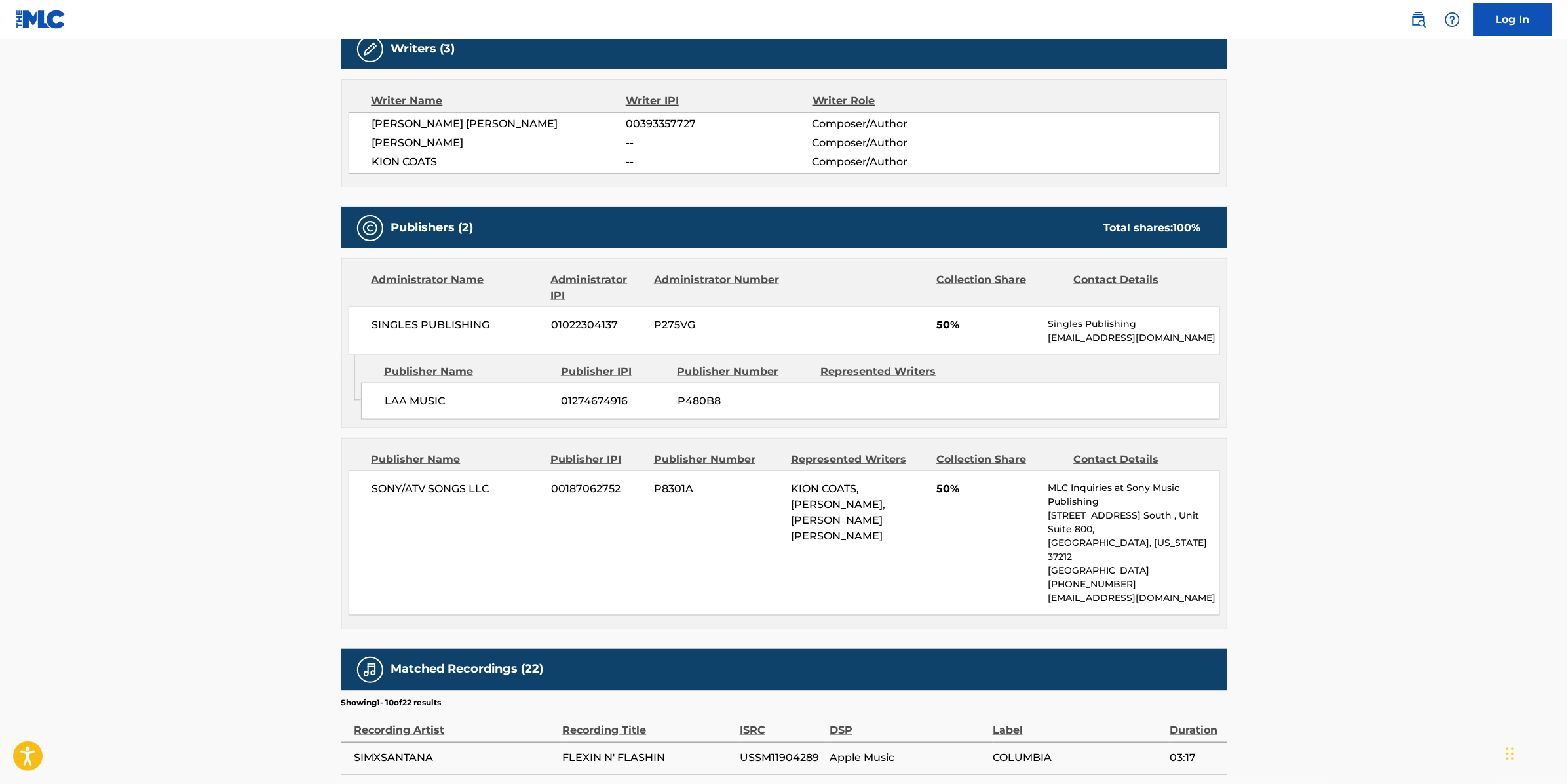
scroll to position [492, 0]
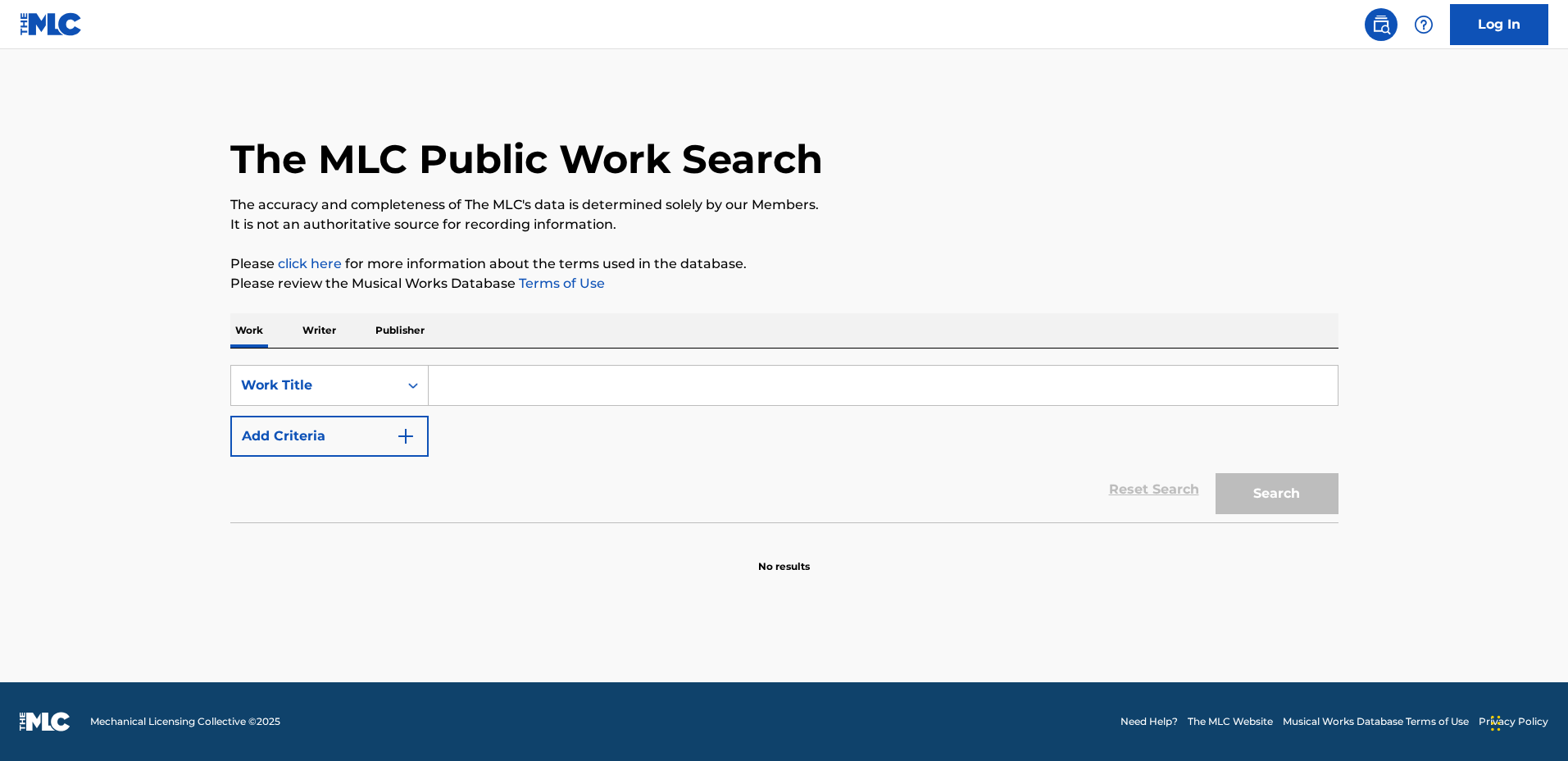
click at [895, 384] on input "Search Form" at bounding box center [883, 385] width 909 height 39
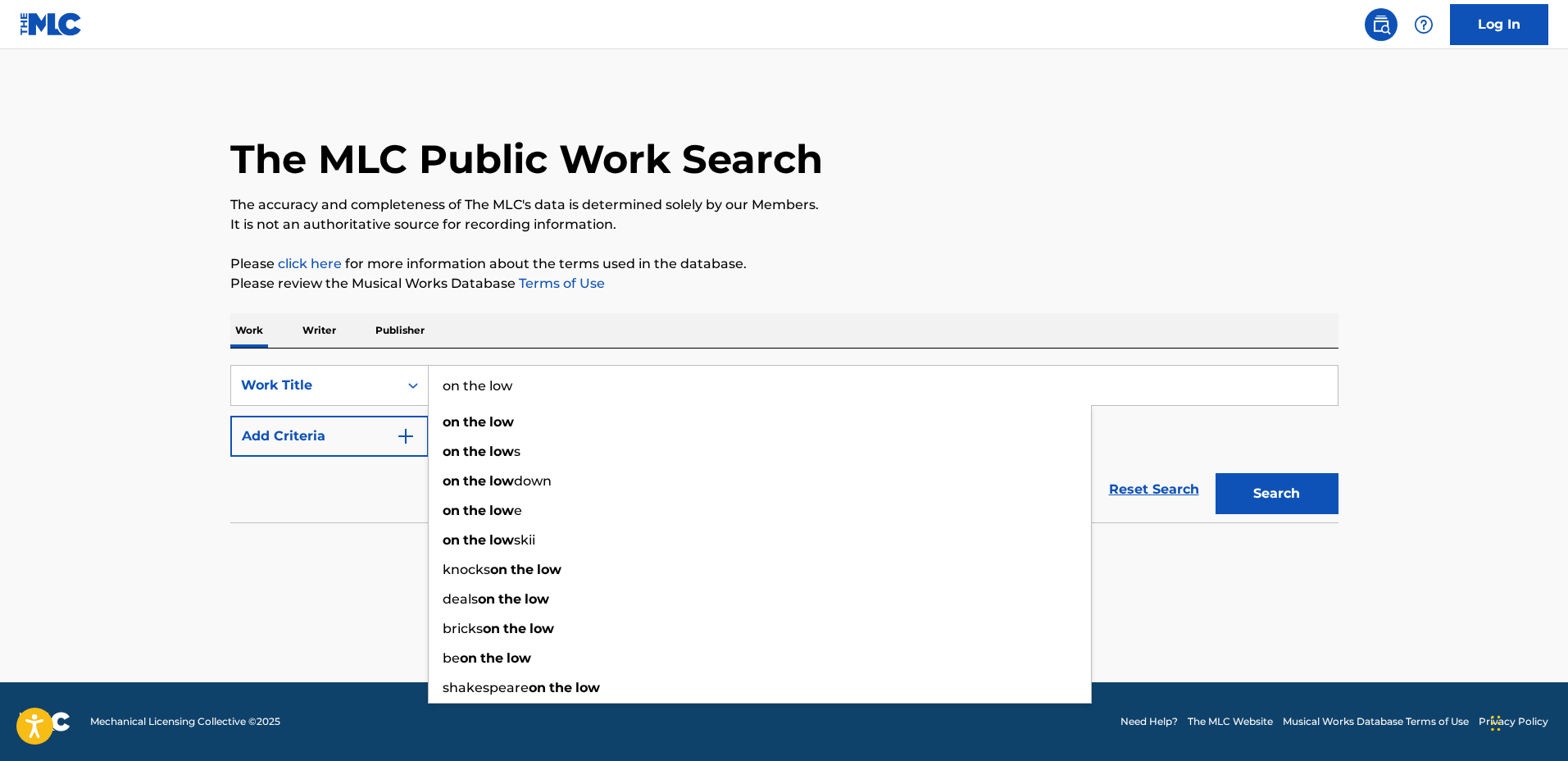
type input "on the low"
click at [929, 220] on p "It is not an authoritative source for recording information." at bounding box center [784, 224] width 1108 height 20
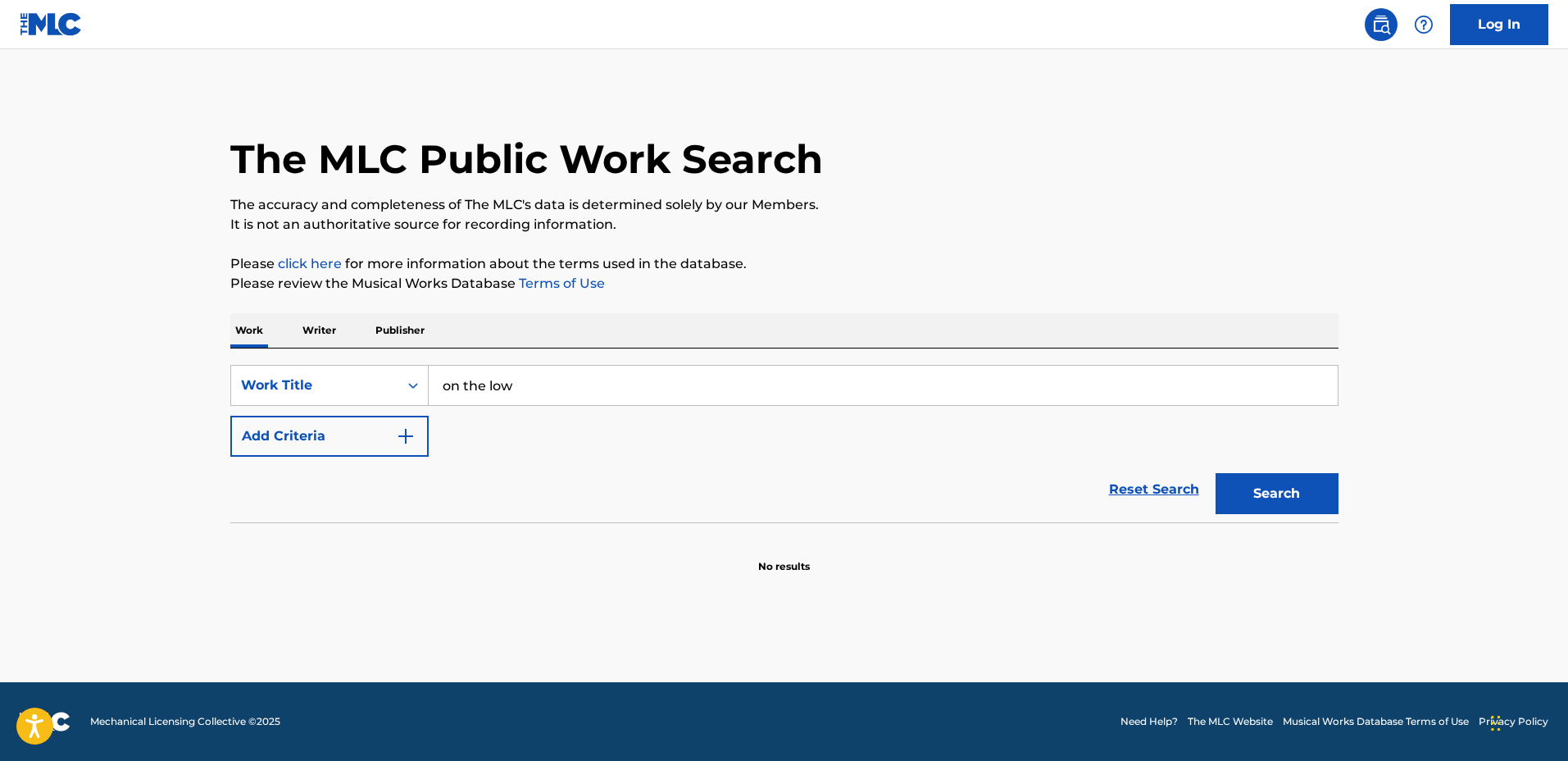
click at [1326, 495] on button "Search" at bounding box center [1277, 493] width 123 height 41
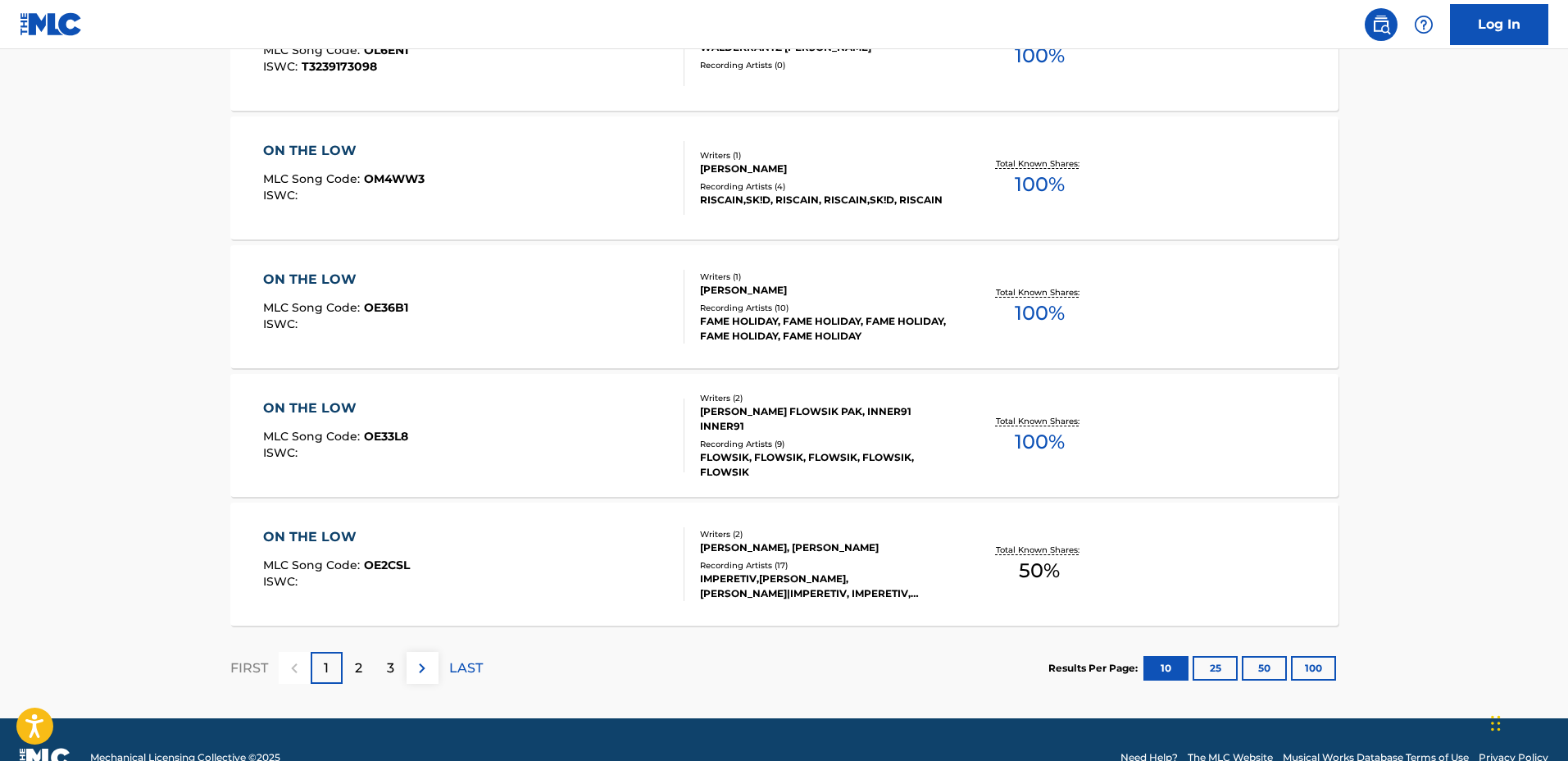
scroll to position [1246, 0]
